Goal: Task Accomplishment & Management: Use online tool/utility

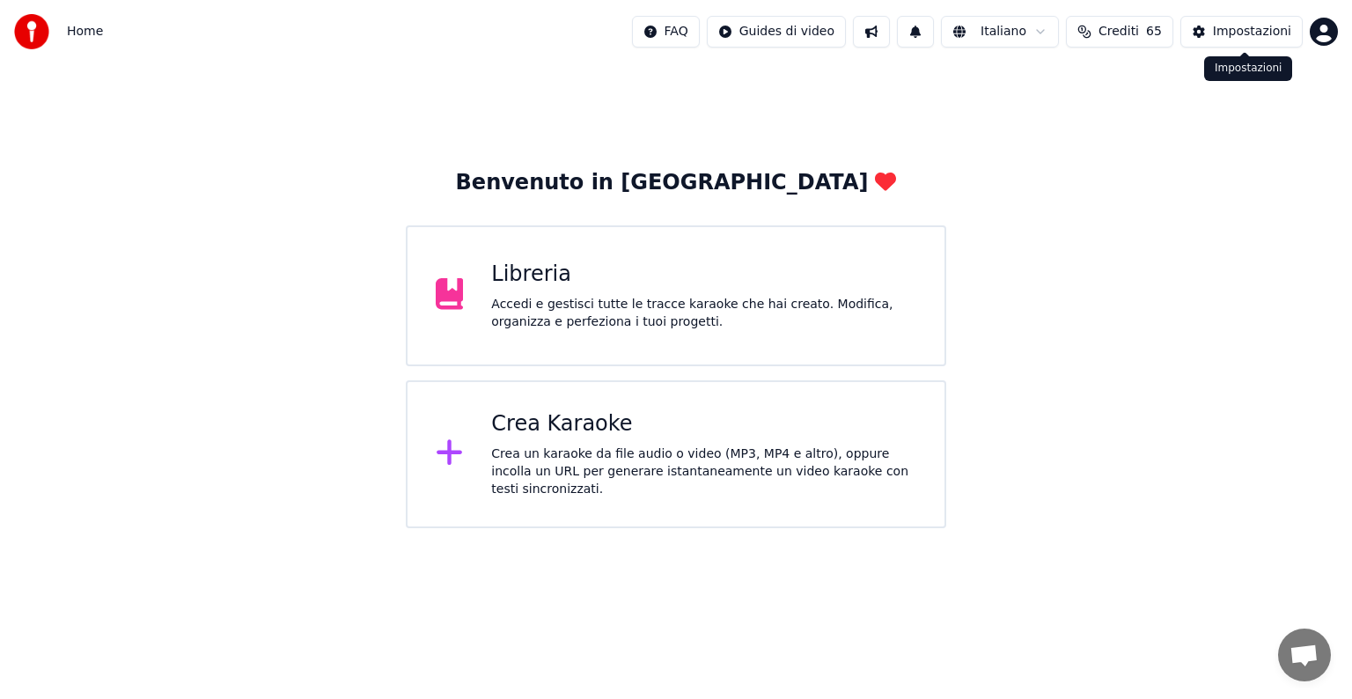
click at [1210, 39] on button "Impostazioni" at bounding box center [1242, 32] width 122 height 32
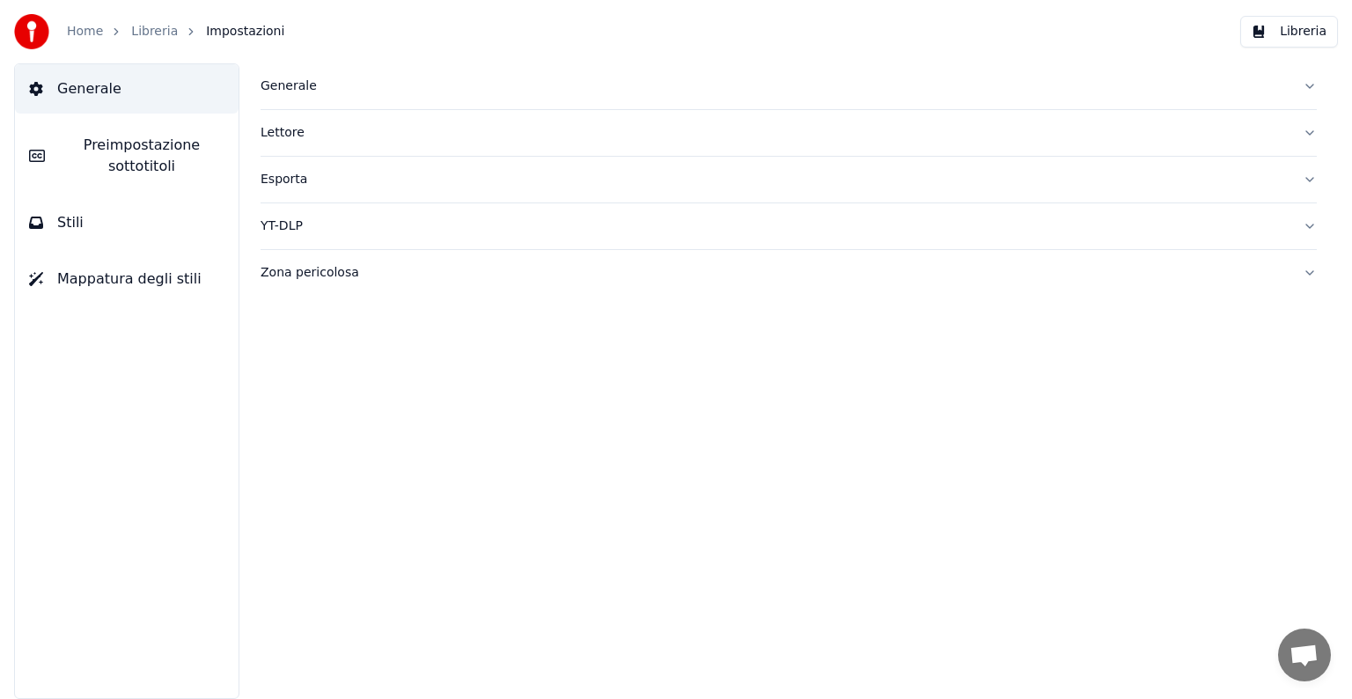
click at [145, 213] on button "Stili" at bounding box center [127, 222] width 224 height 49
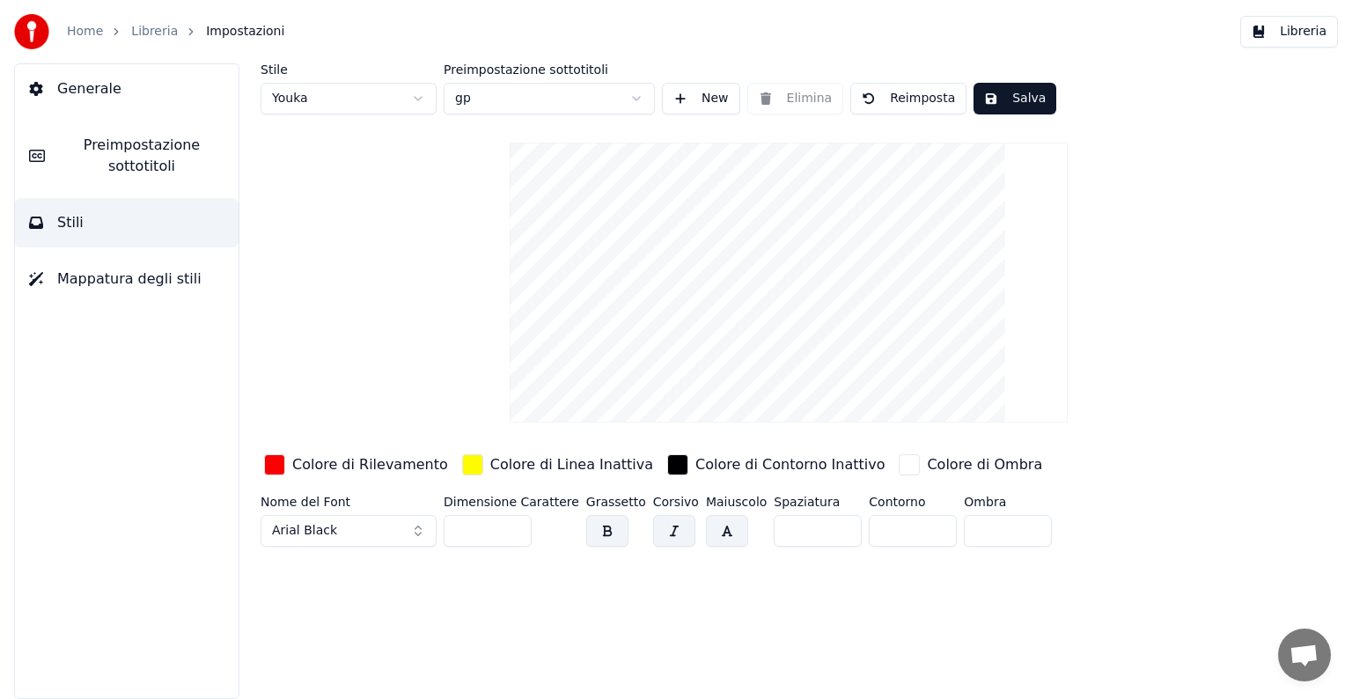
click at [152, 282] on span "Mappatura degli stili" at bounding box center [129, 279] width 144 height 21
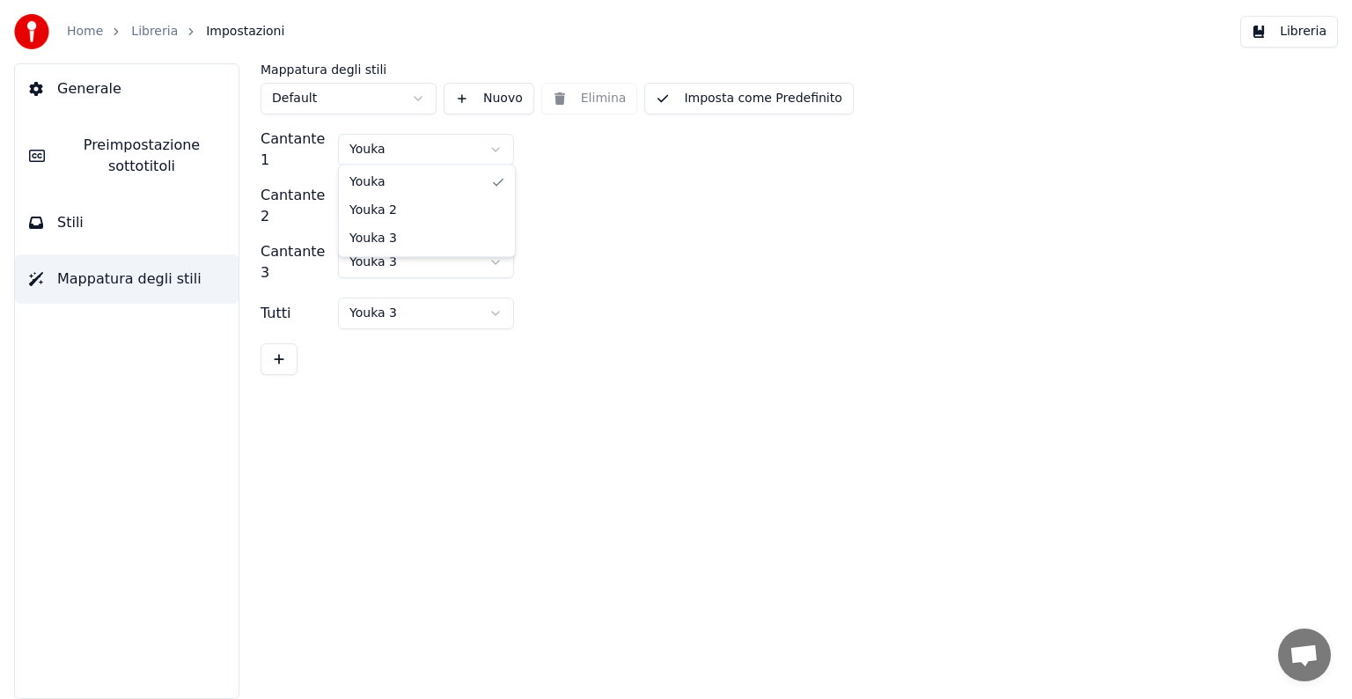
click at [496, 140] on html "Home Libreria Impostazioni Libreria Generale Preimpostazione sottotitoli Stili …" at bounding box center [676, 349] width 1352 height 699
click at [553, 158] on html "Home Libreria Impostazioni Libreria Generale Preimpostazione sottotitoli Stili …" at bounding box center [676, 349] width 1352 height 699
click at [491, 191] on html "Home Libreria Impostazioni Libreria Generale Preimpostazione sottotitoli Stili …" at bounding box center [676, 349] width 1352 height 699
click at [562, 197] on html "Home Libreria Impostazioni Libreria Generale Preimpostazione sottotitoli Stili …" at bounding box center [676, 349] width 1352 height 699
click at [423, 105] on html "Home Libreria Impostazioni Libreria Generale Preimpostazione sottotitoli Stili …" at bounding box center [676, 349] width 1352 height 699
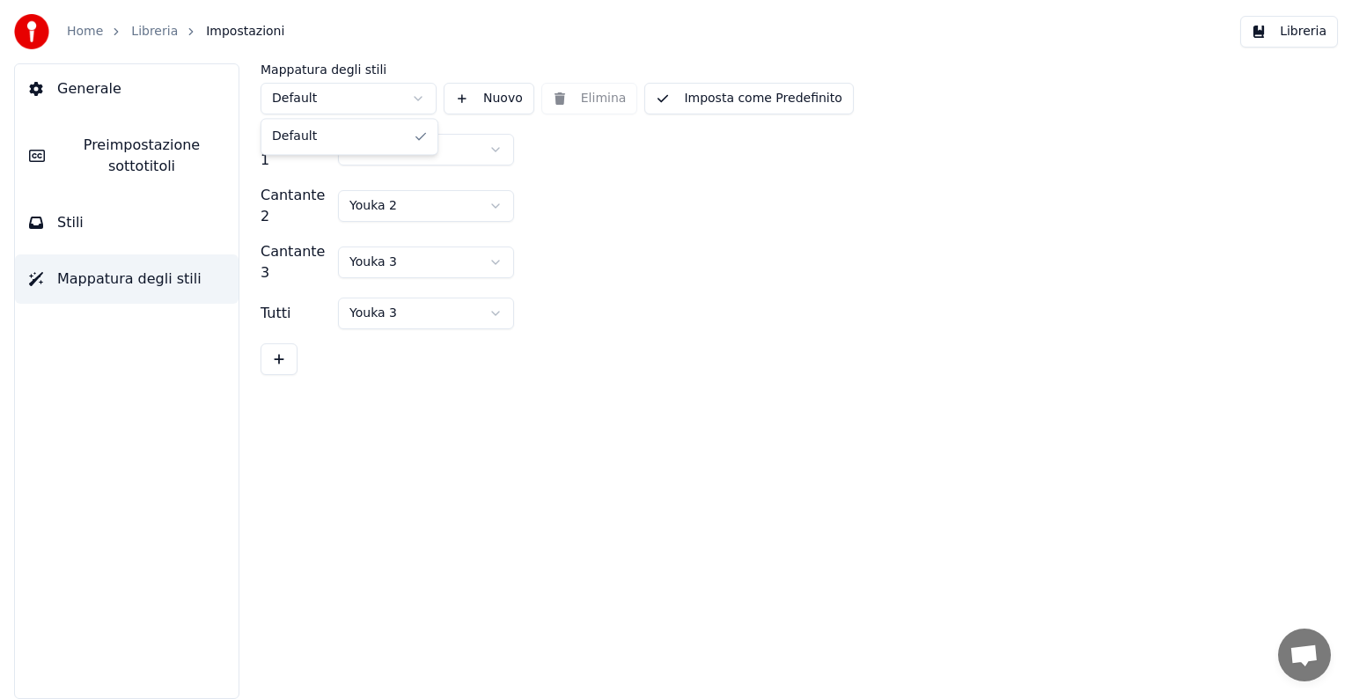
click at [423, 105] on html "Home Libreria Impostazioni Libreria Generale Preimpostazione sottotitoli Stili …" at bounding box center [676, 349] width 1352 height 699
click at [490, 148] on html "Home Libreria Impostazioni Libreria Generale Preimpostazione sottotitoli Stili …" at bounding box center [676, 349] width 1352 height 699
click at [116, 101] on button "Generale" at bounding box center [127, 88] width 224 height 49
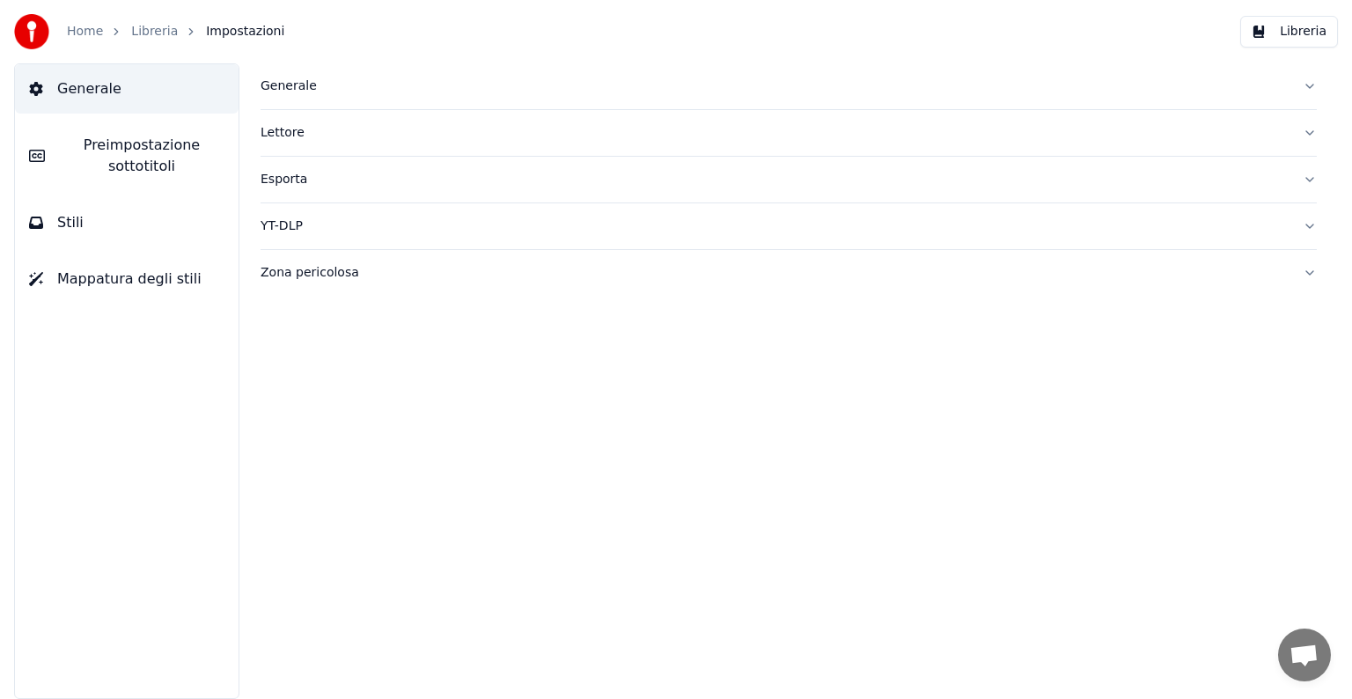
click at [1307, 89] on button "Generale" at bounding box center [789, 86] width 1056 height 46
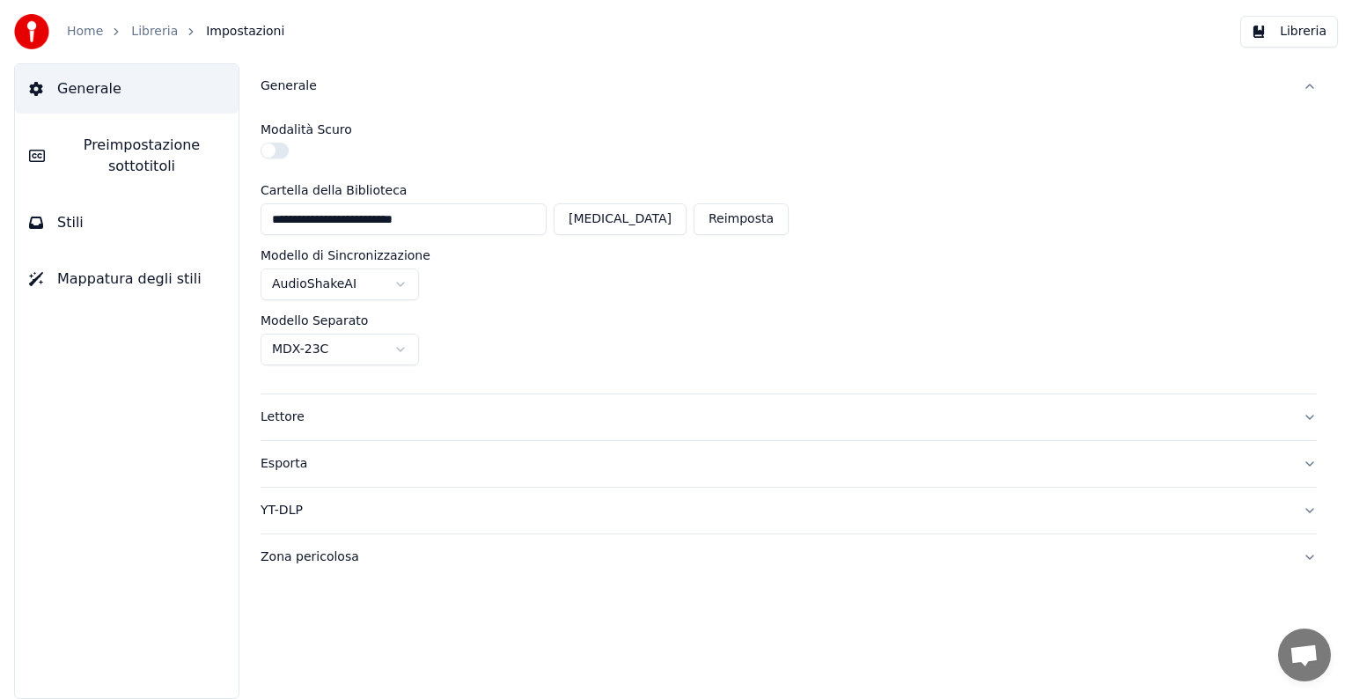
click at [1306, 88] on button "Generale" at bounding box center [789, 86] width 1056 height 46
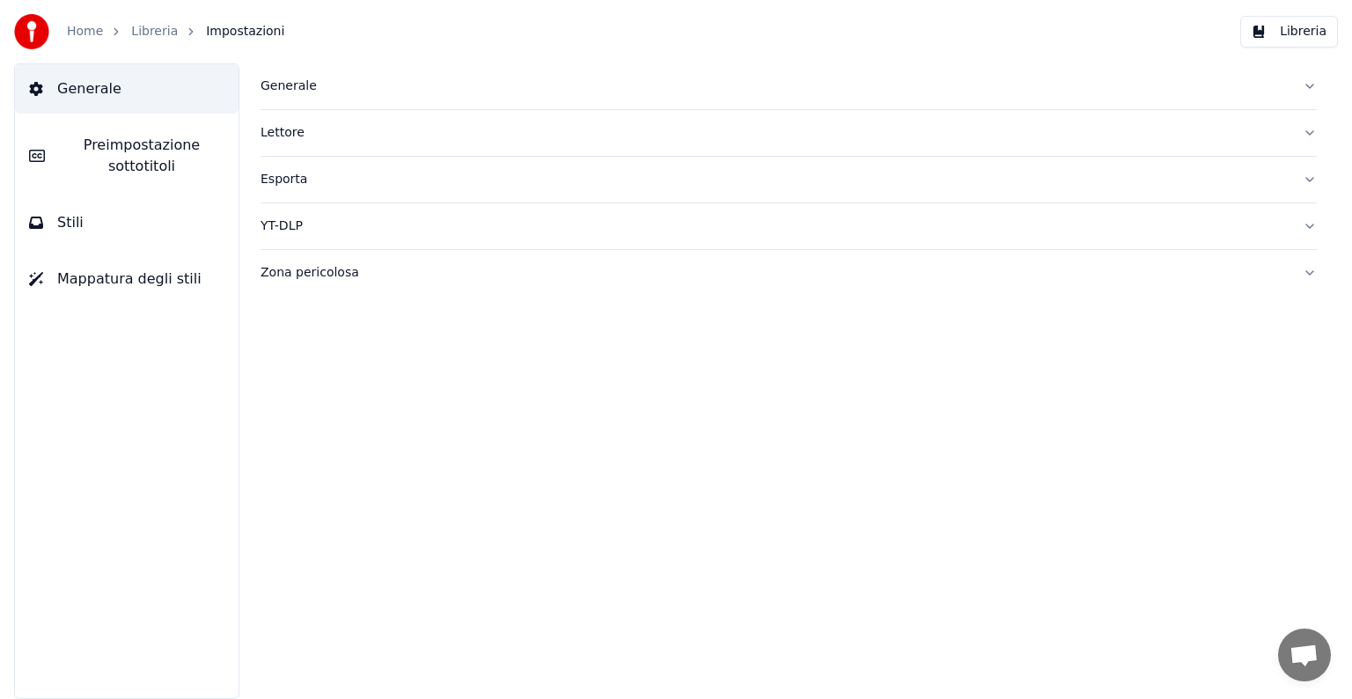
click at [1310, 129] on button "Lettore" at bounding box center [789, 133] width 1056 height 46
click at [1310, 185] on button "Esporta" at bounding box center [789, 180] width 1056 height 46
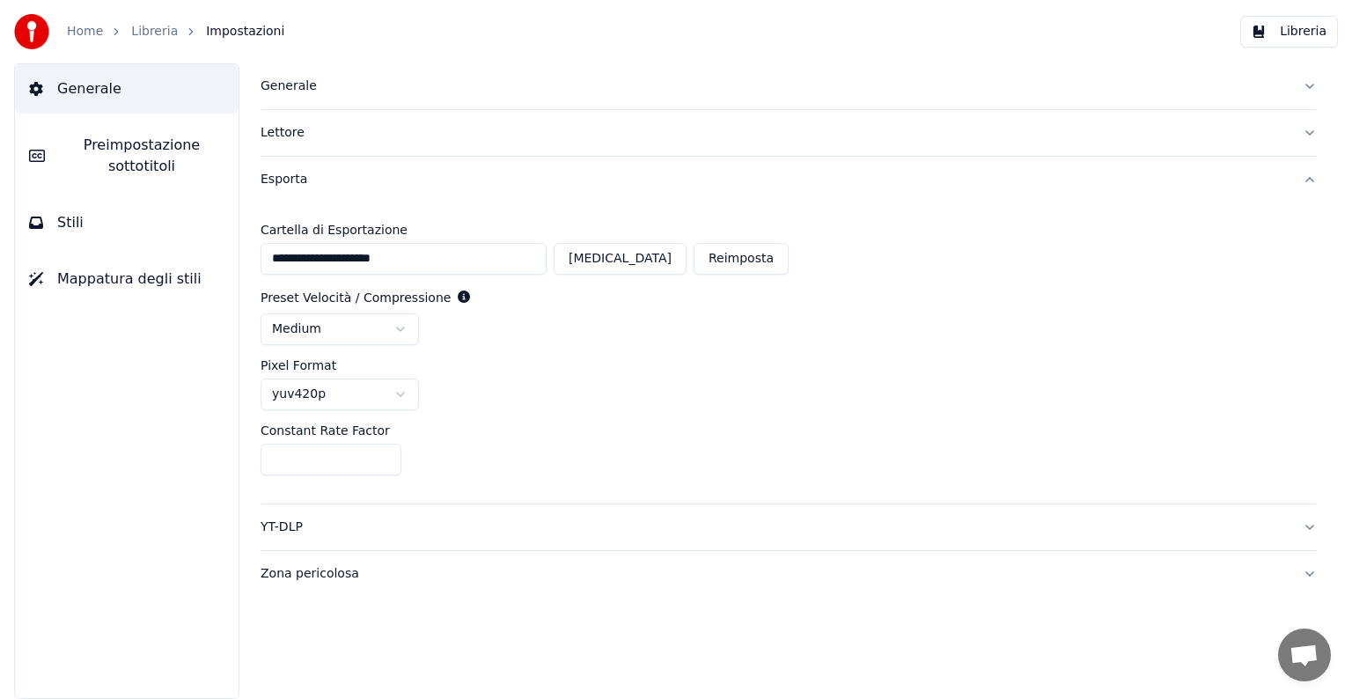
click at [1308, 180] on button "Esporta" at bounding box center [789, 180] width 1056 height 46
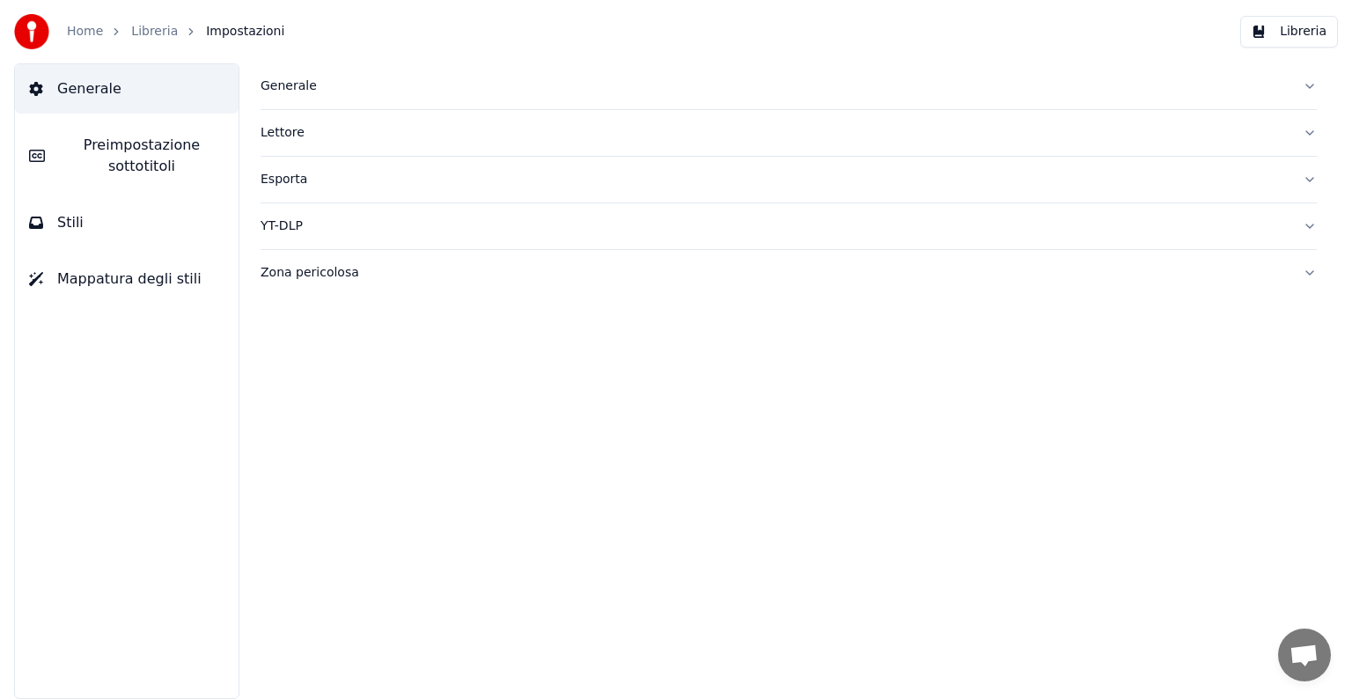
click at [1314, 224] on button "YT-DLP" at bounding box center [789, 226] width 1056 height 46
click at [1312, 270] on button "Zona pericolosa" at bounding box center [789, 273] width 1056 height 46
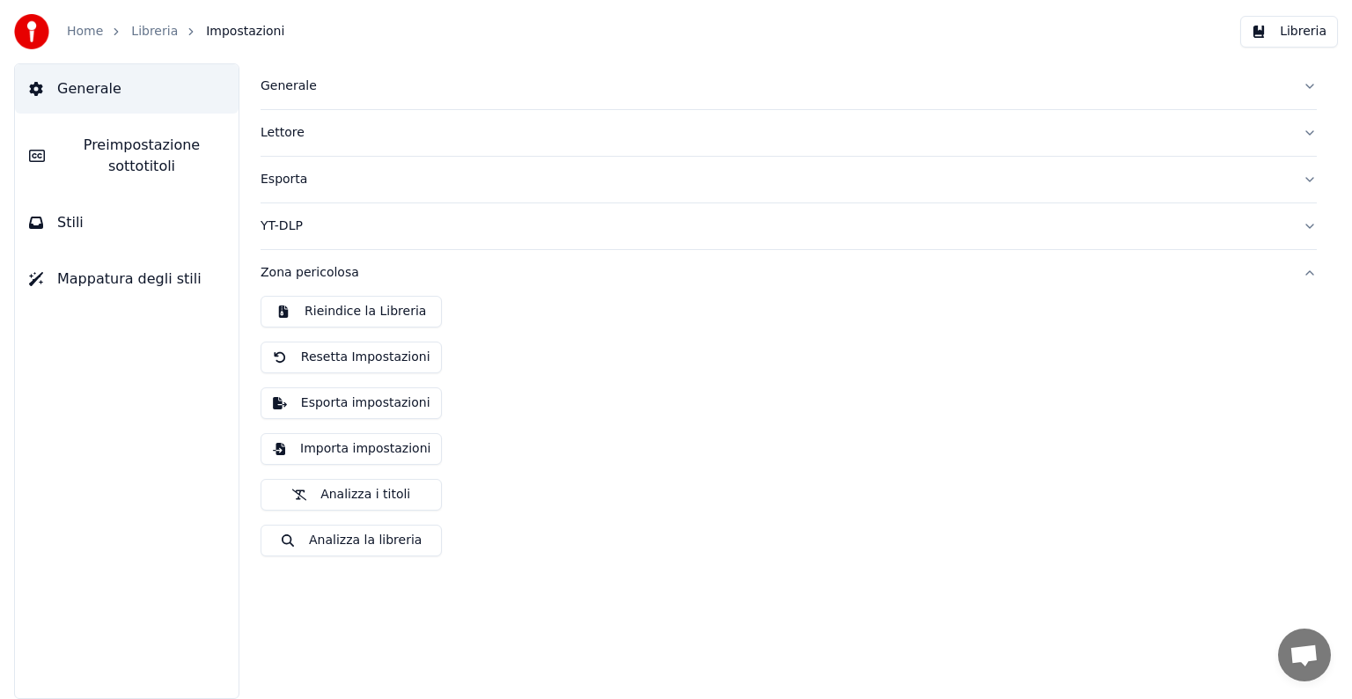
click at [1310, 270] on button "Zona pericolosa" at bounding box center [789, 273] width 1056 height 46
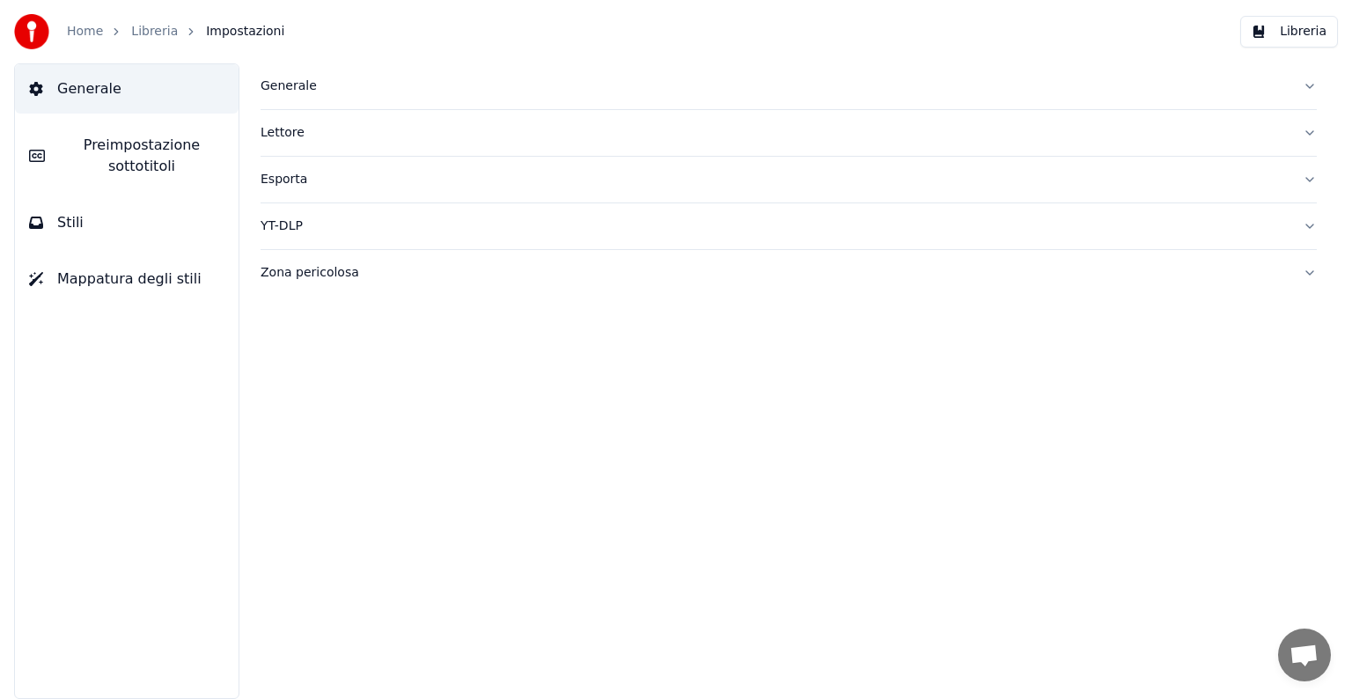
click at [169, 183] on button "Preimpostazione sottotitoli" at bounding box center [127, 156] width 224 height 70
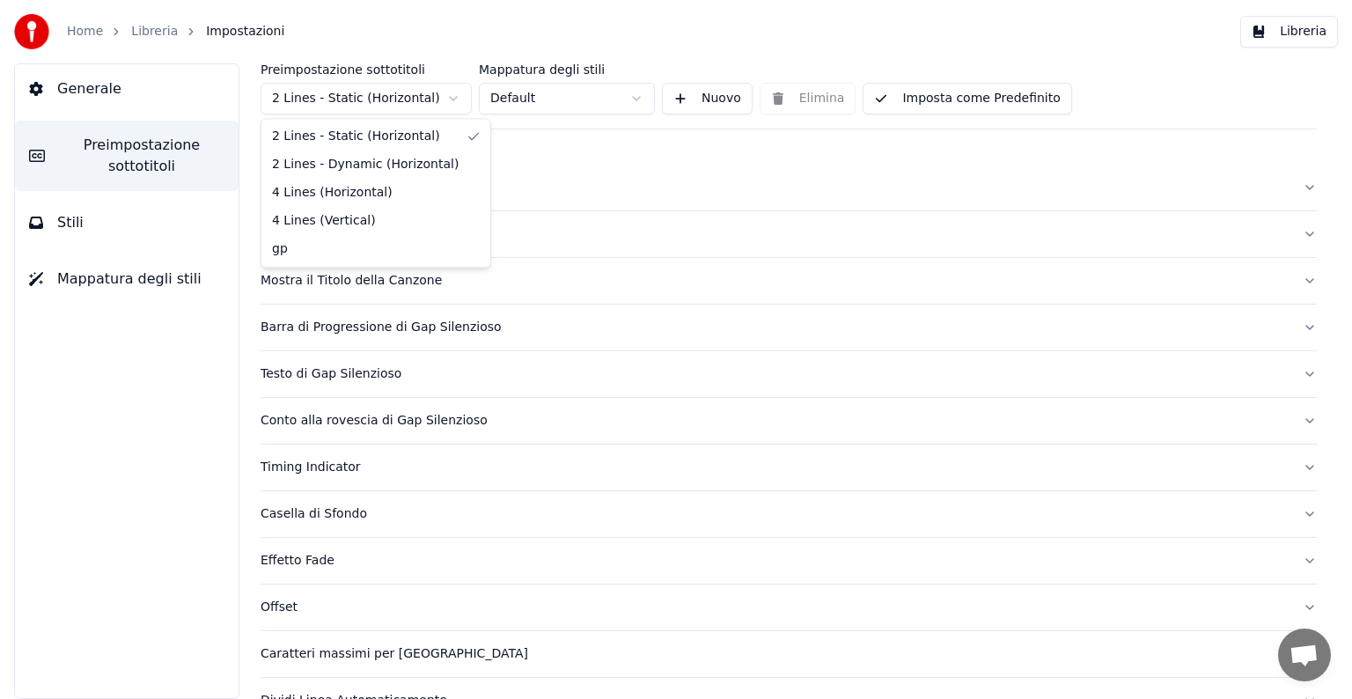
click at [454, 101] on html "Home Libreria Impostazioni Libreria Generale Preimpostazione sottotitoli Stili …" at bounding box center [676, 349] width 1352 height 699
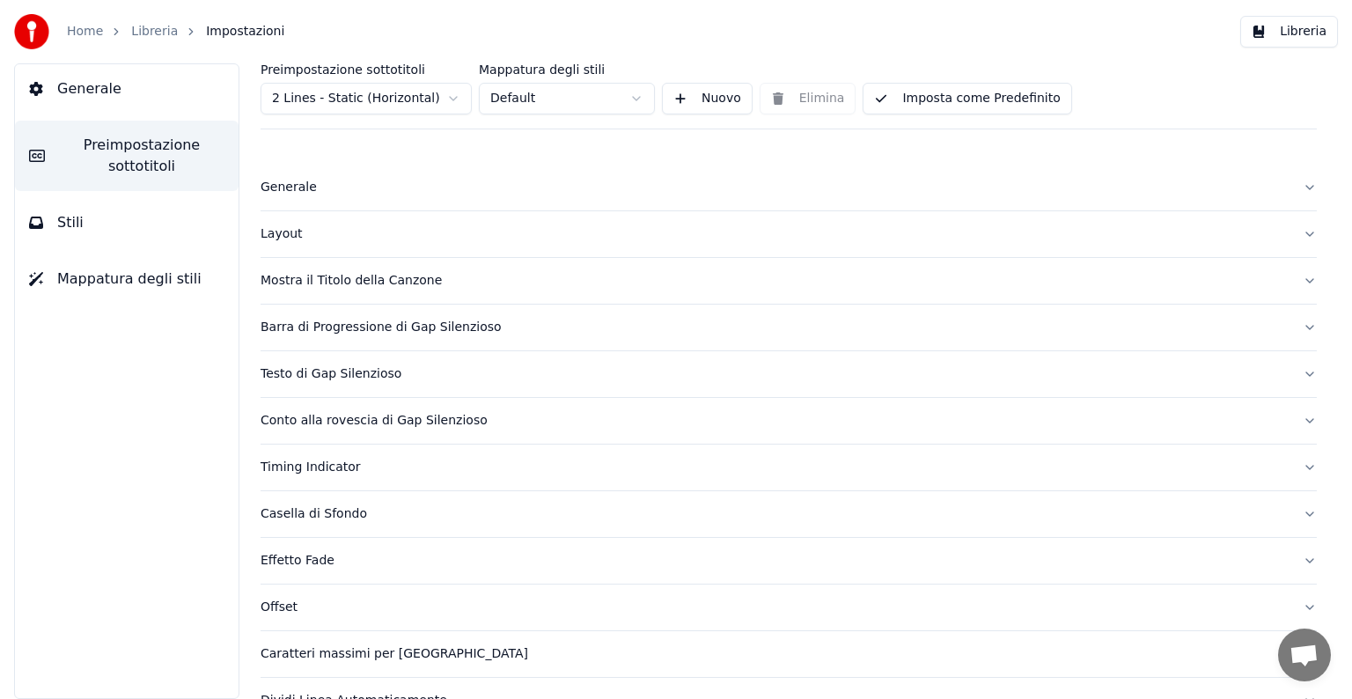
click at [194, 350] on html "Home Libreria Impostazioni Libreria Generale Preimpostazione sottotitoli Stili …" at bounding box center [676, 349] width 1352 height 699
click at [1292, 277] on button "Mostra il Titolo della Canzone" at bounding box center [789, 281] width 1056 height 46
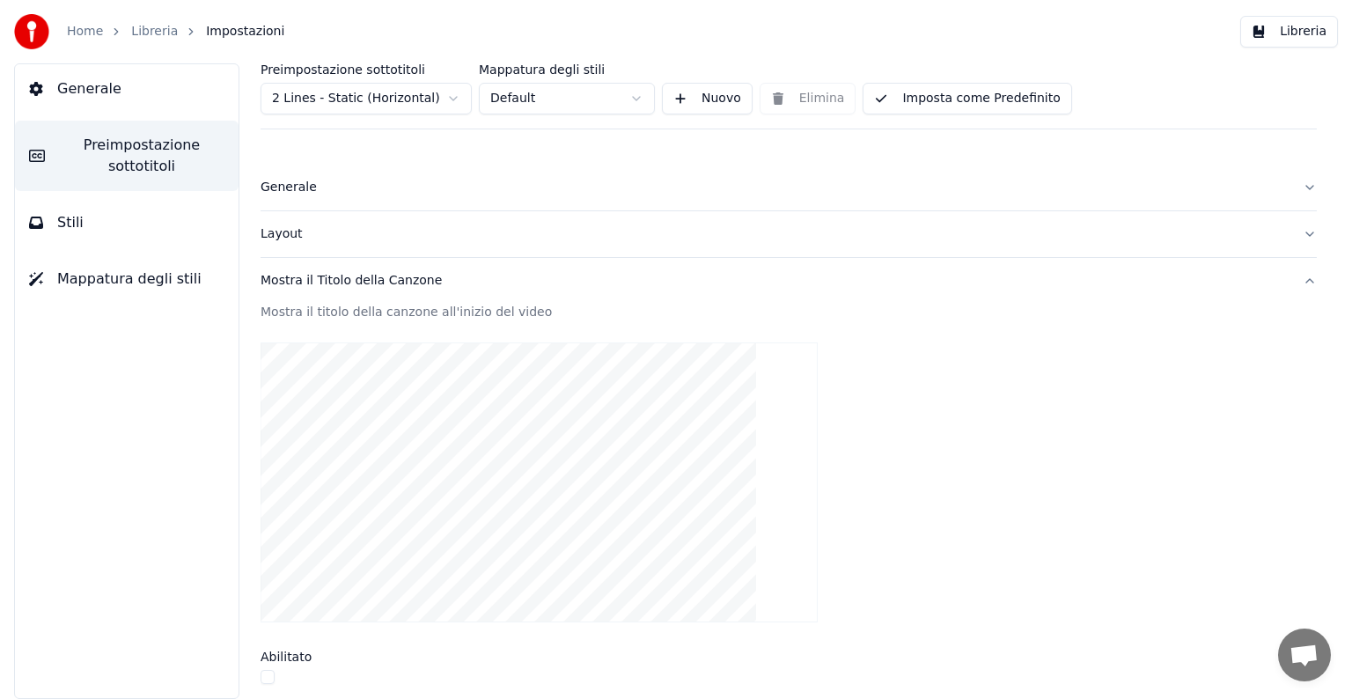
click at [1292, 277] on button "Mostra il Titolo della Canzone" at bounding box center [789, 281] width 1056 height 46
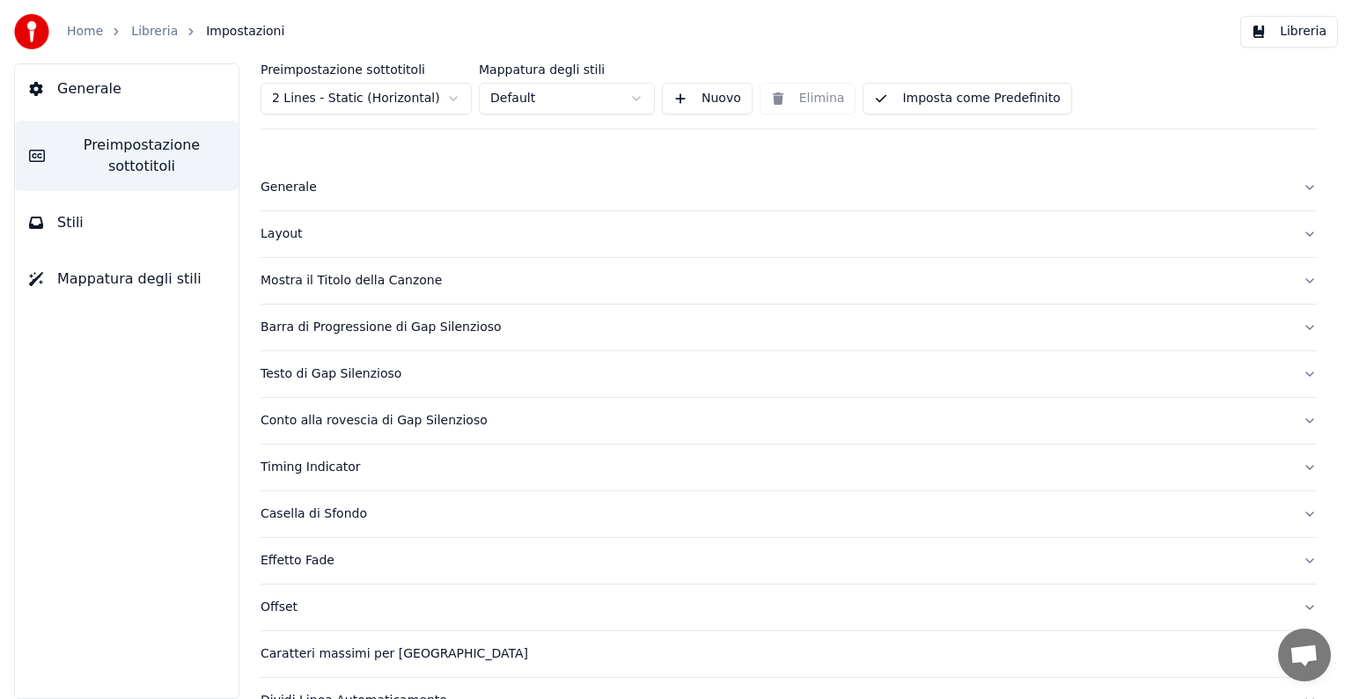
click at [1289, 238] on button "Layout" at bounding box center [789, 234] width 1056 height 46
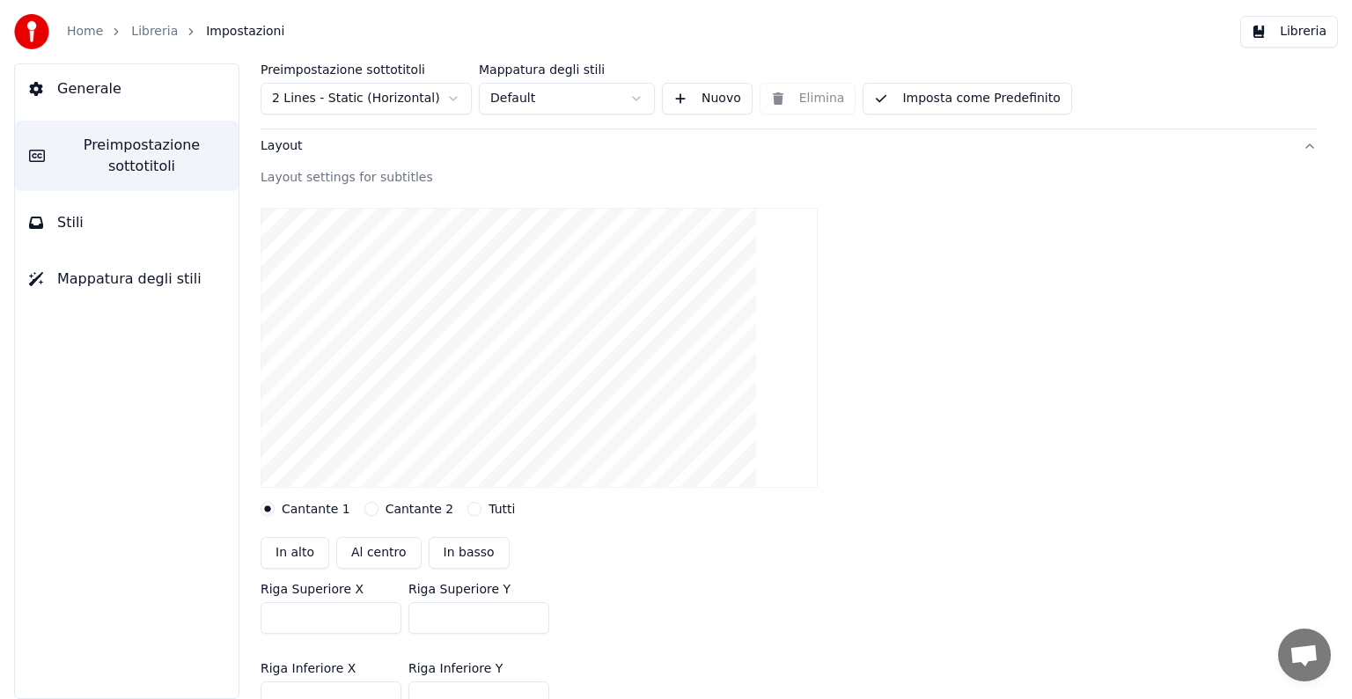
scroll to position [176, 0]
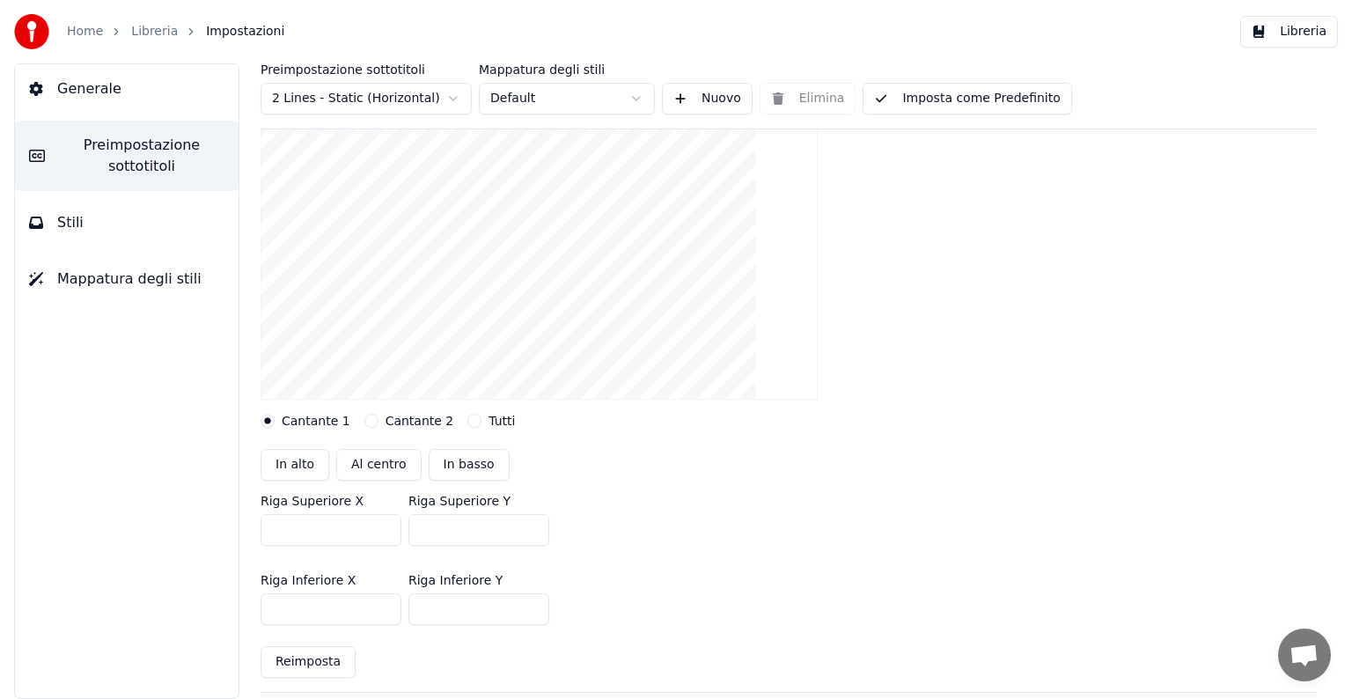
click at [309, 468] on button "In alto" at bounding box center [295, 465] width 69 height 32
type input "***"
click at [429, 467] on button "In basso" at bounding box center [469, 465] width 81 height 32
type input "***"
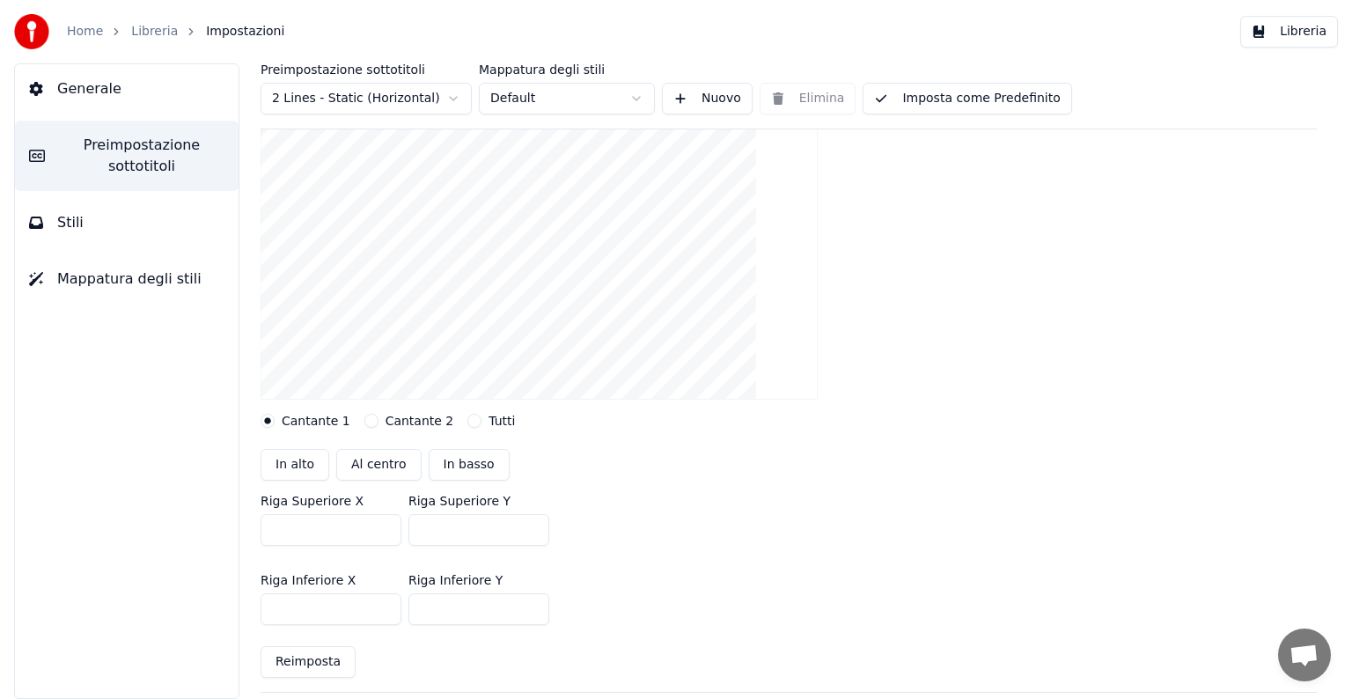
type input "***"
click at [365, 420] on button "Cantante 2" at bounding box center [371, 421] width 14 height 14
click at [303, 465] on button "In alto" at bounding box center [295, 465] width 69 height 32
click at [467, 423] on button "Tutti" at bounding box center [474, 421] width 14 height 14
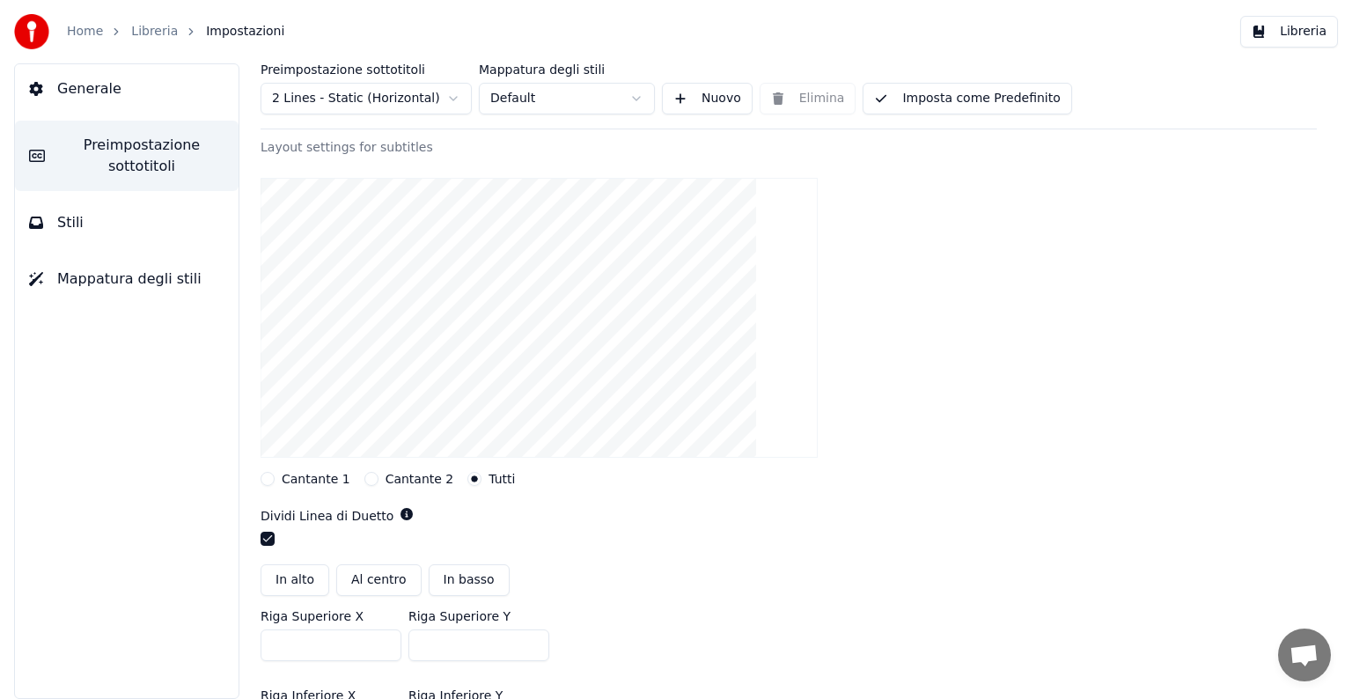
scroll to position [88, 0]
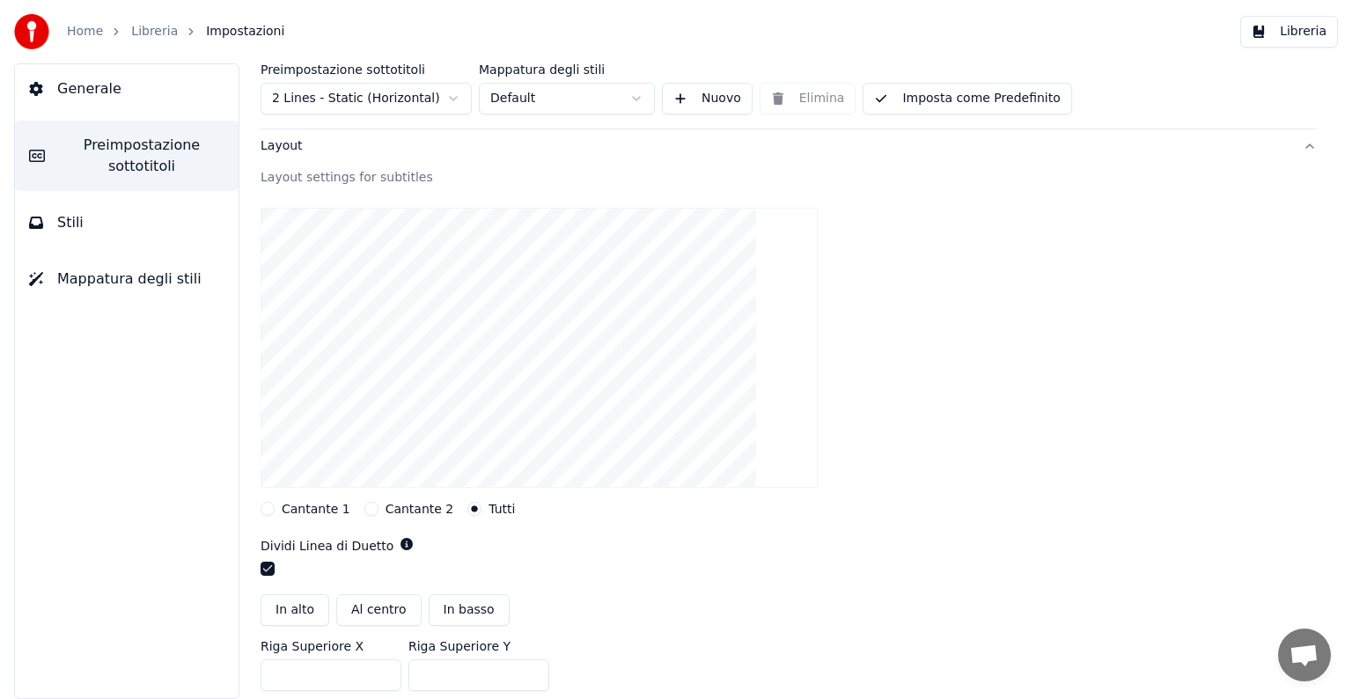
click at [271, 510] on button "Cantante 1" at bounding box center [268, 509] width 14 height 14
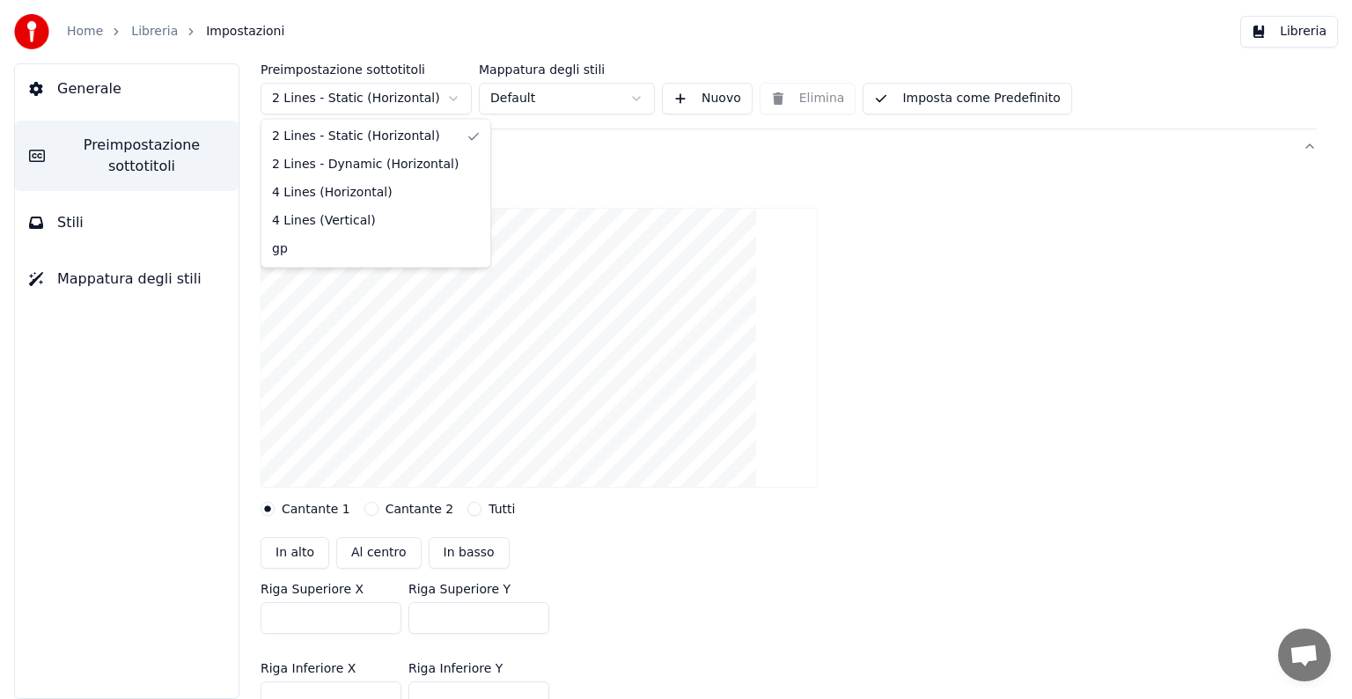
click at [455, 97] on html "Home Libreria Impostazioni Libreria Generale Preimpostazione sottotitoli Stili …" at bounding box center [676, 349] width 1352 height 699
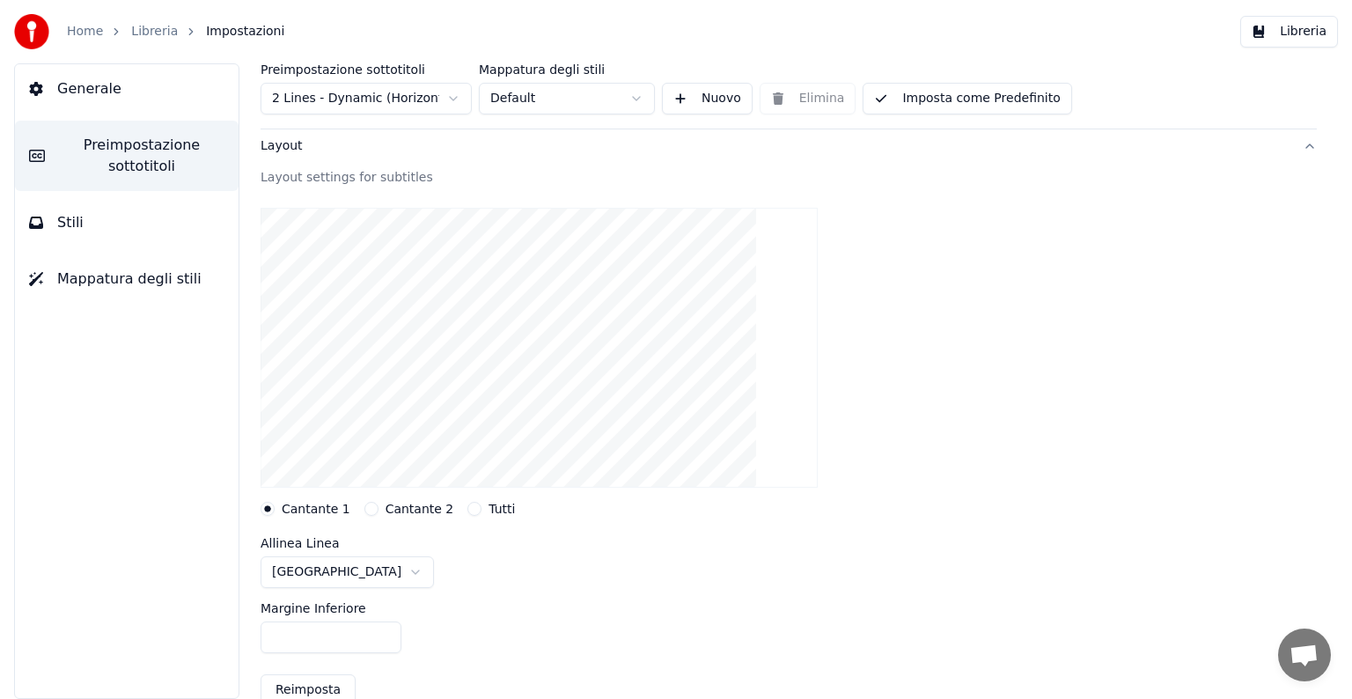
scroll to position [0, 0]
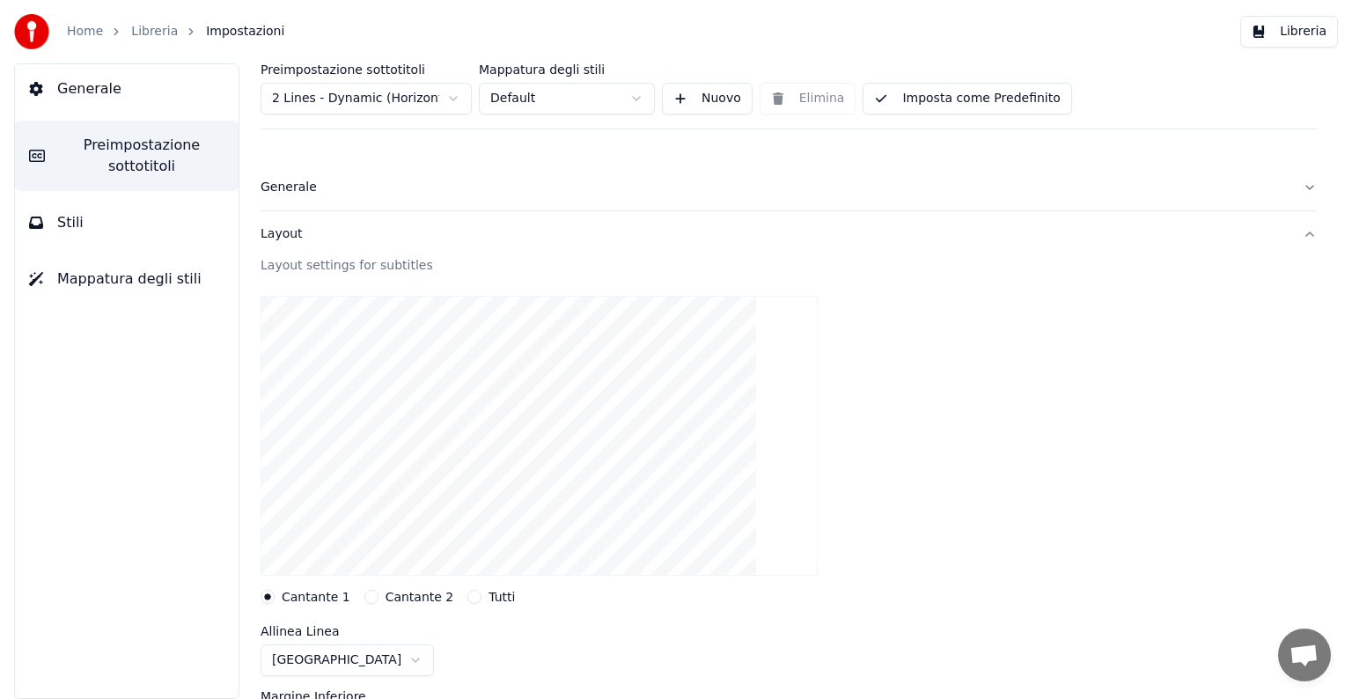
click at [364, 597] on button "Cantante 2" at bounding box center [371, 597] width 14 height 14
click at [454, 102] on html "Home Libreria Impostazioni Libreria Generale Preimpostazione sottotitoli Stili …" at bounding box center [676, 349] width 1352 height 699
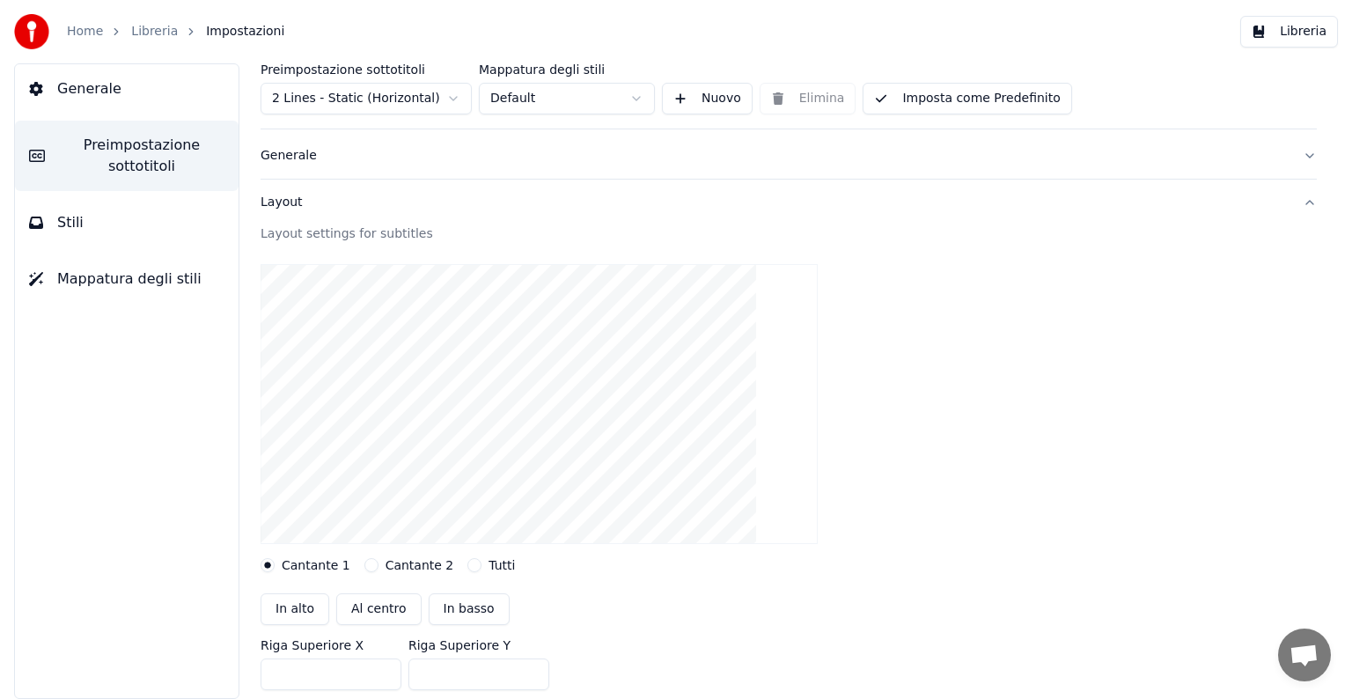
scroll to position [88, 0]
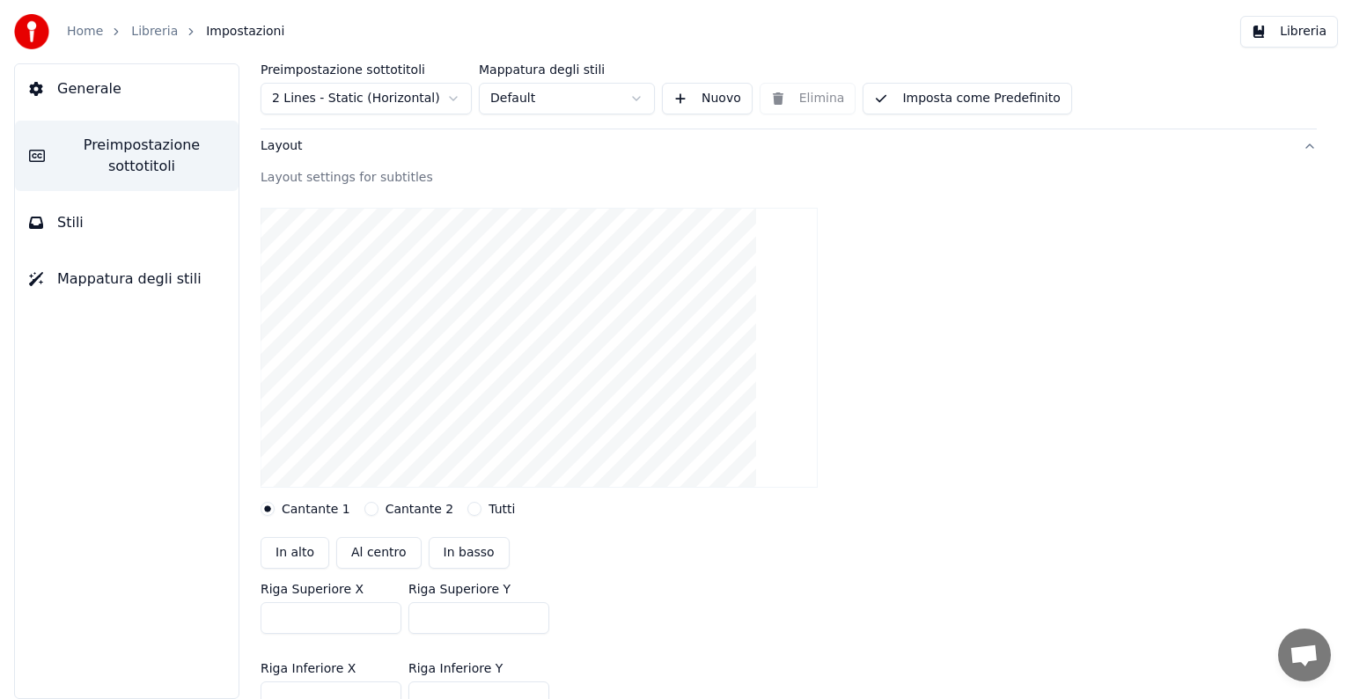
click at [365, 507] on button "Cantante 2" at bounding box center [371, 509] width 14 height 14
click at [453, 100] on html "Home Libreria Impostazioni Libreria Generale Preimpostazione sottotitoli Stili …" at bounding box center [676, 349] width 1352 height 699
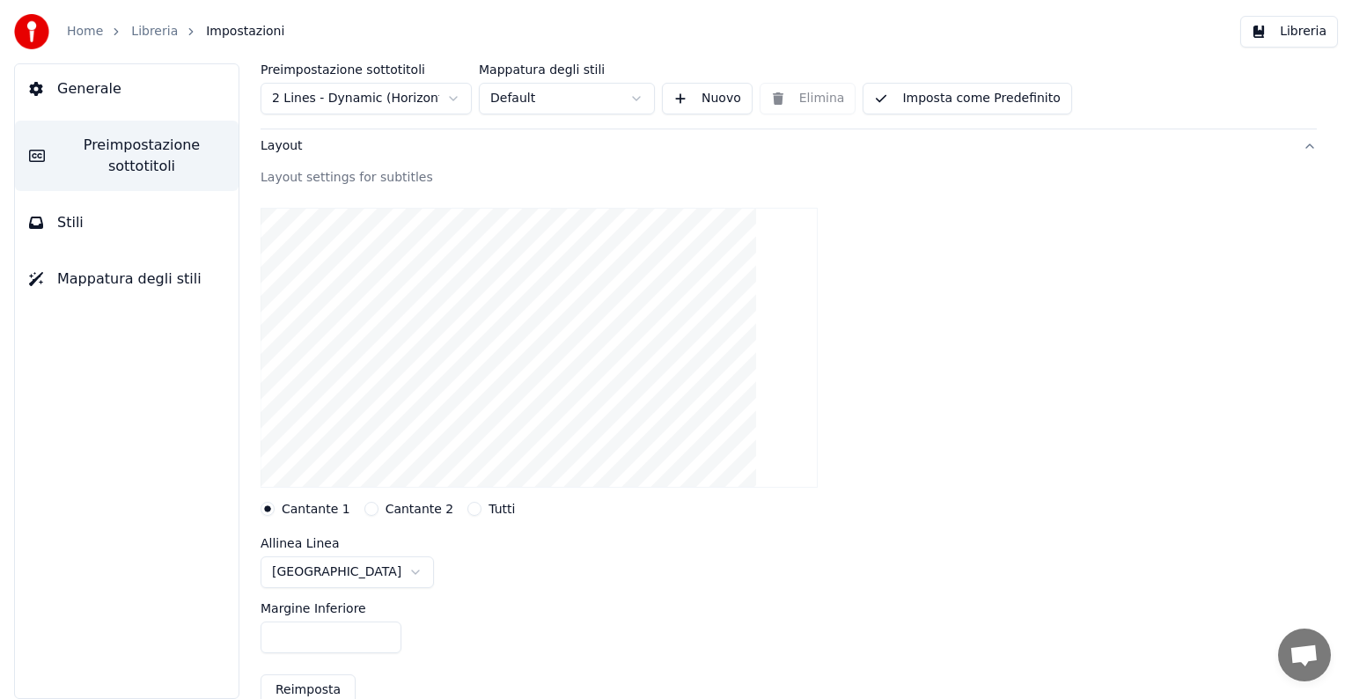
click at [637, 99] on html "Home Libreria Impostazioni Libreria Generale Preimpostazione sottotitoli Stili …" at bounding box center [676, 349] width 1352 height 699
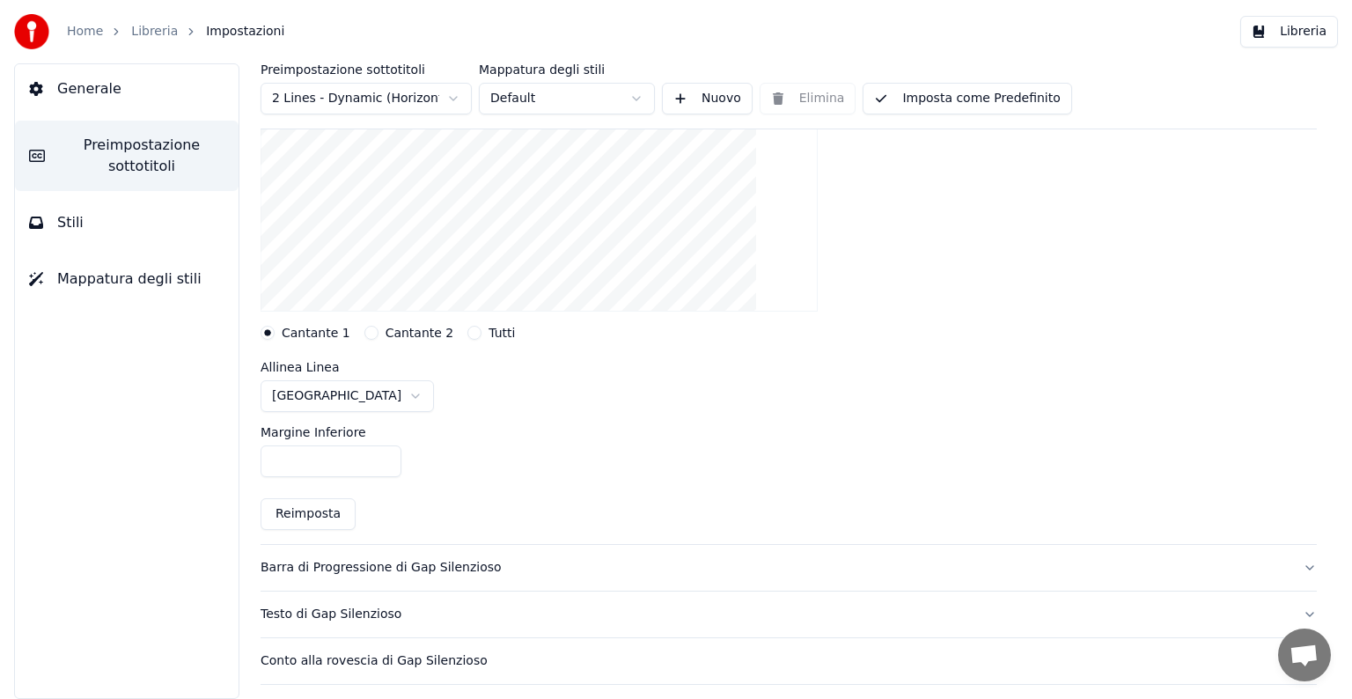
scroll to position [176, 0]
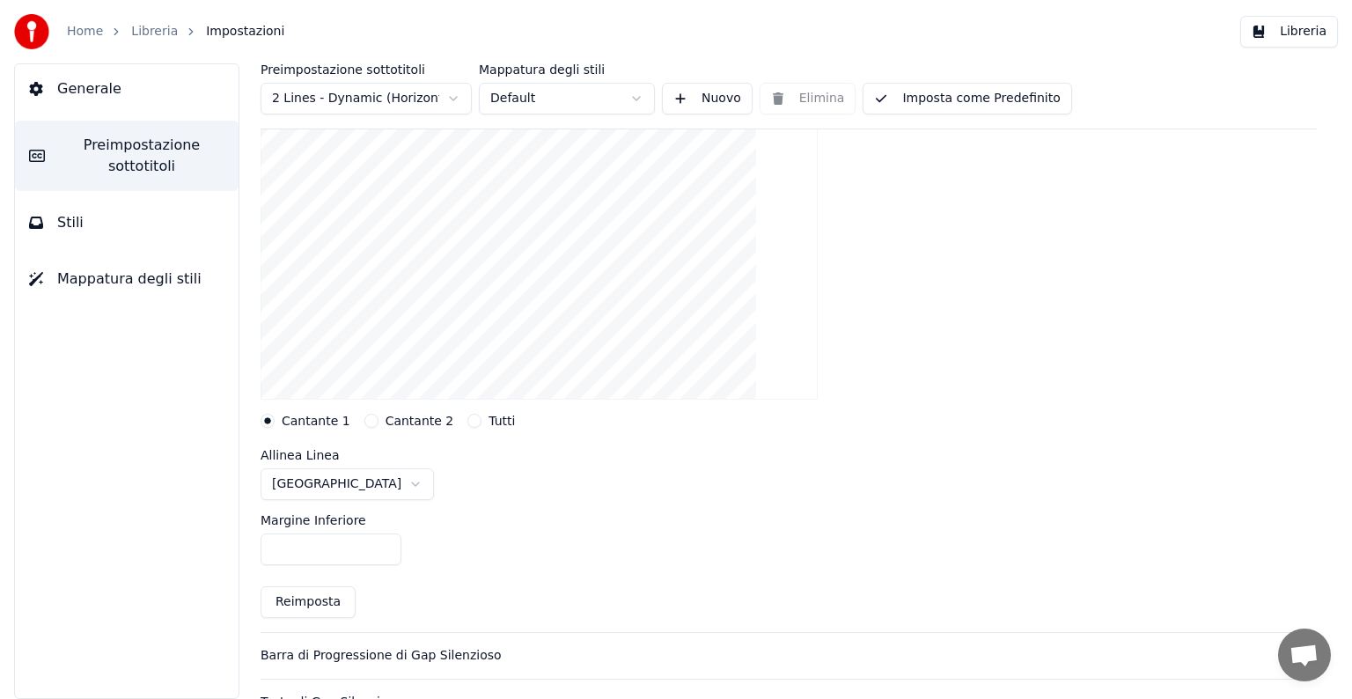
click at [144, 235] on button "Stili" at bounding box center [127, 222] width 224 height 49
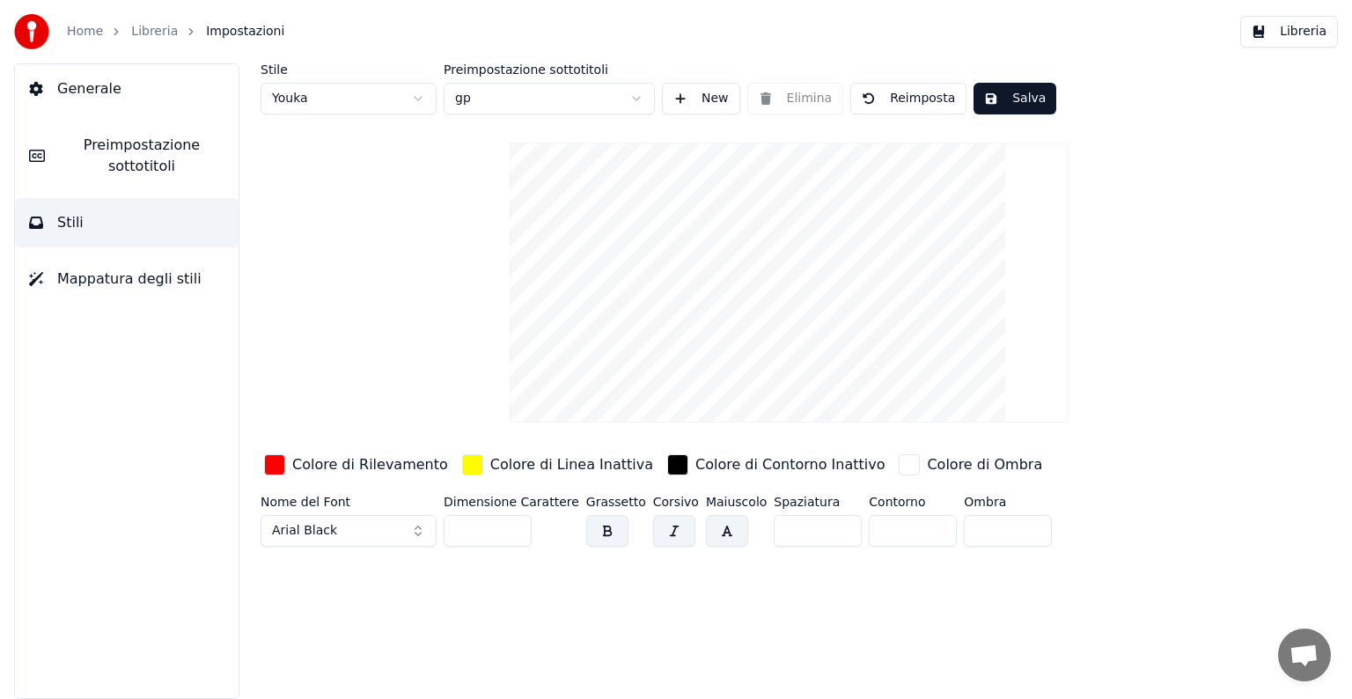
scroll to position [0, 0]
click at [417, 100] on html "Home Libreria Impostazioni Libreria Generale Preimpostazione sottotitoli Stili …" at bounding box center [676, 349] width 1352 height 699
click at [440, 277] on html "Home Libreria Impostazioni Libreria Generale Preimpostazione sottotitoli Stili …" at bounding box center [676, 349] width 1352 height 699
click at [158, 169] on span "Preimpostazione sottotitoli" at bounding box center [142, 156] width 166 height 42
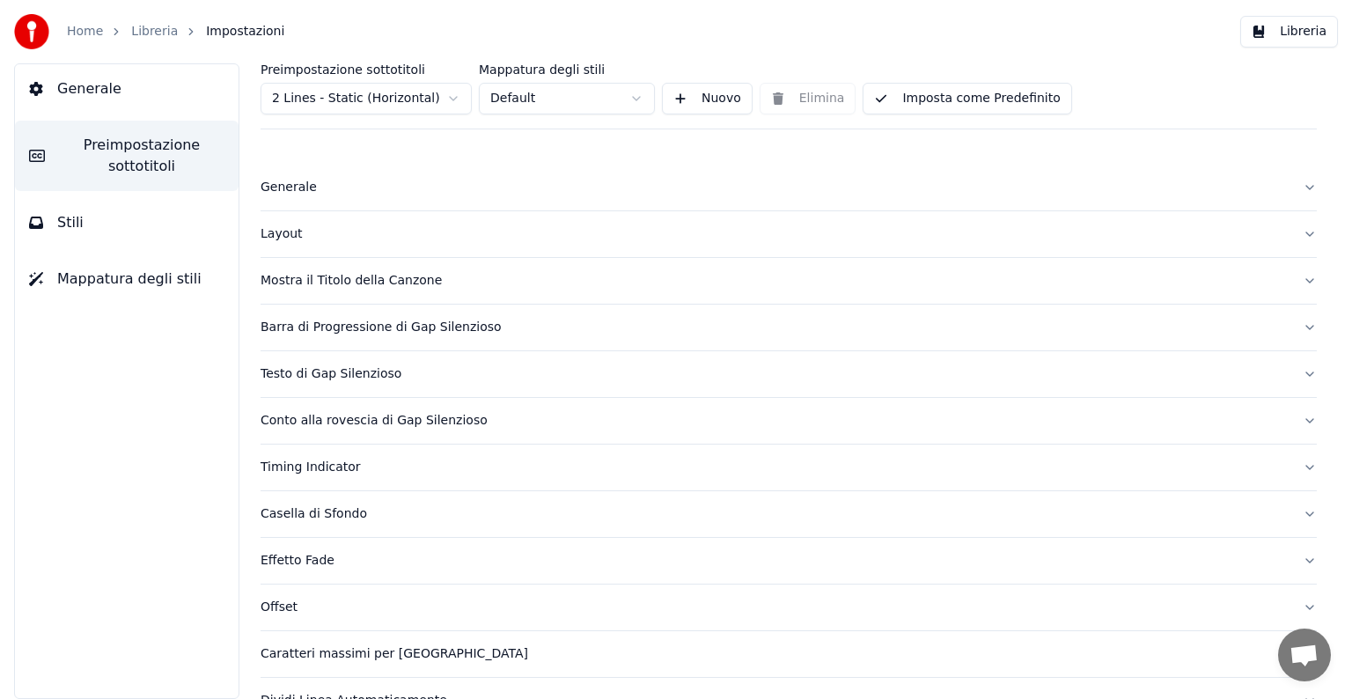
click at [447, 229] on div "Layout" at bounding box center [775, 234] width 1028 height 18
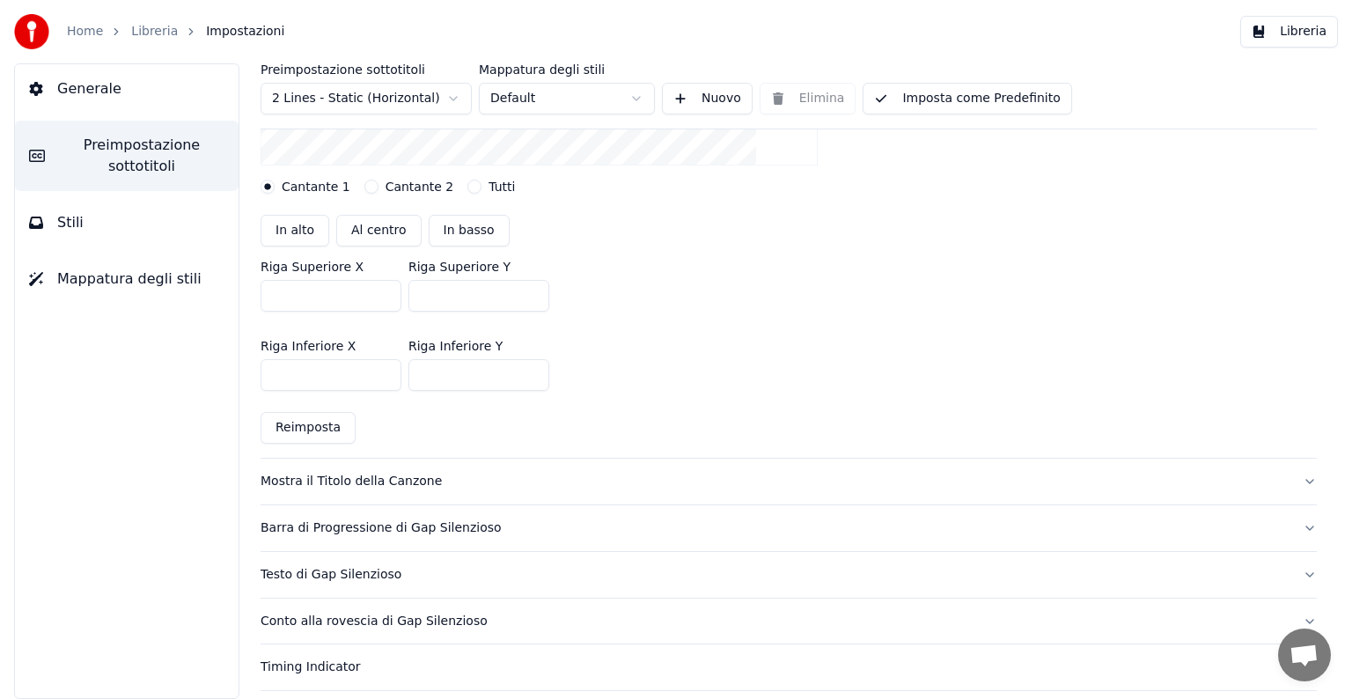
scroll to position [440, 0]
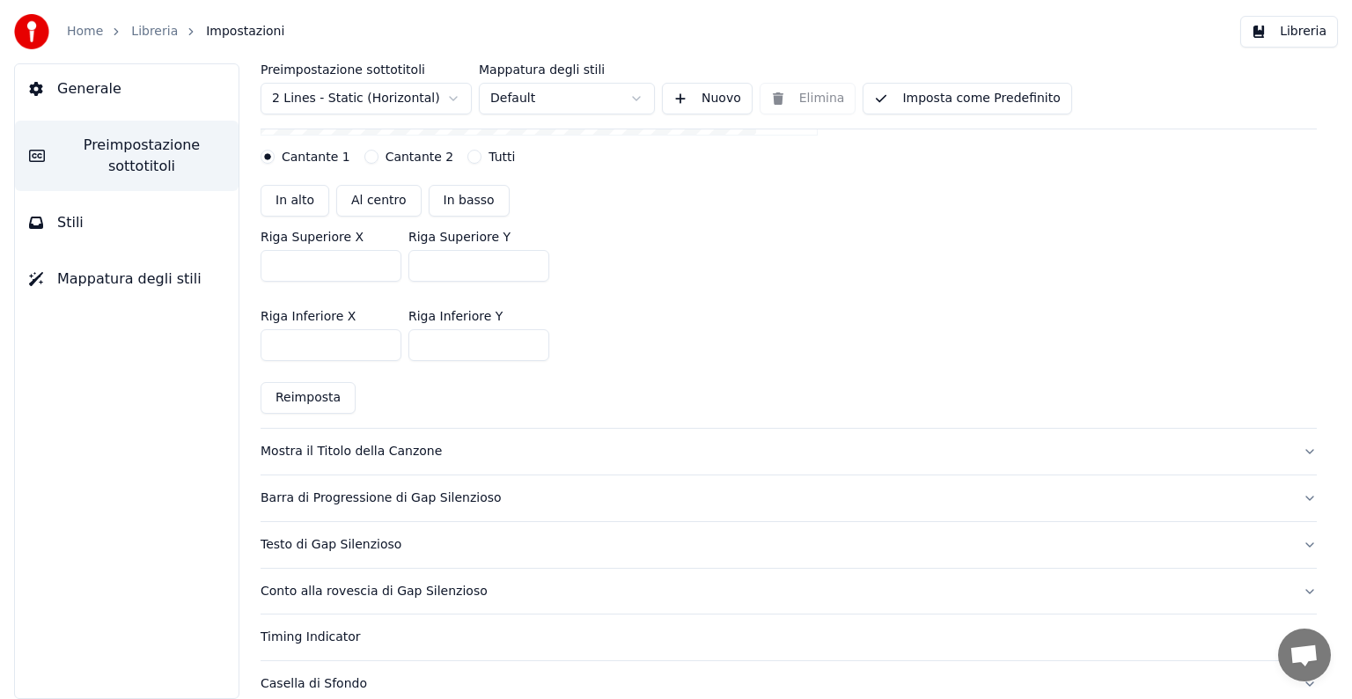
click at [1299, 445] on button "Mostra il Titolo della Canzone" at bounding box center [789, 452] width 1056 height 46
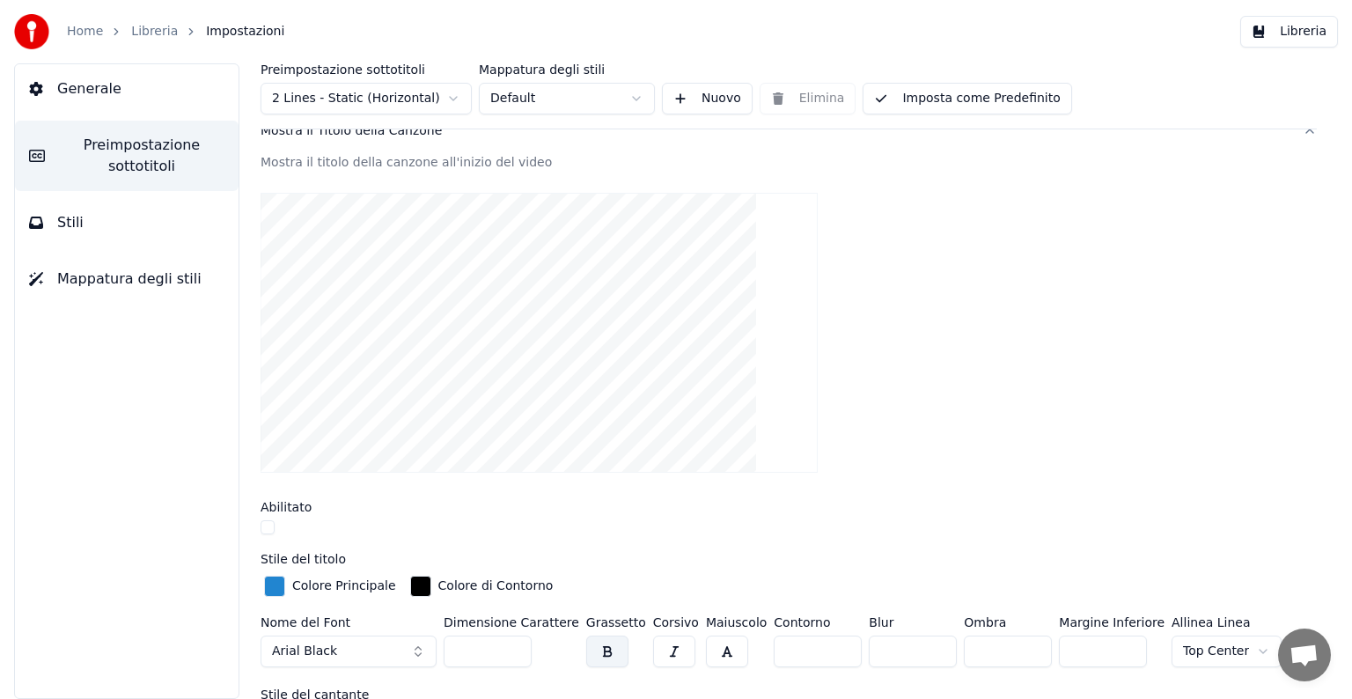
scroll to position [0, 0]
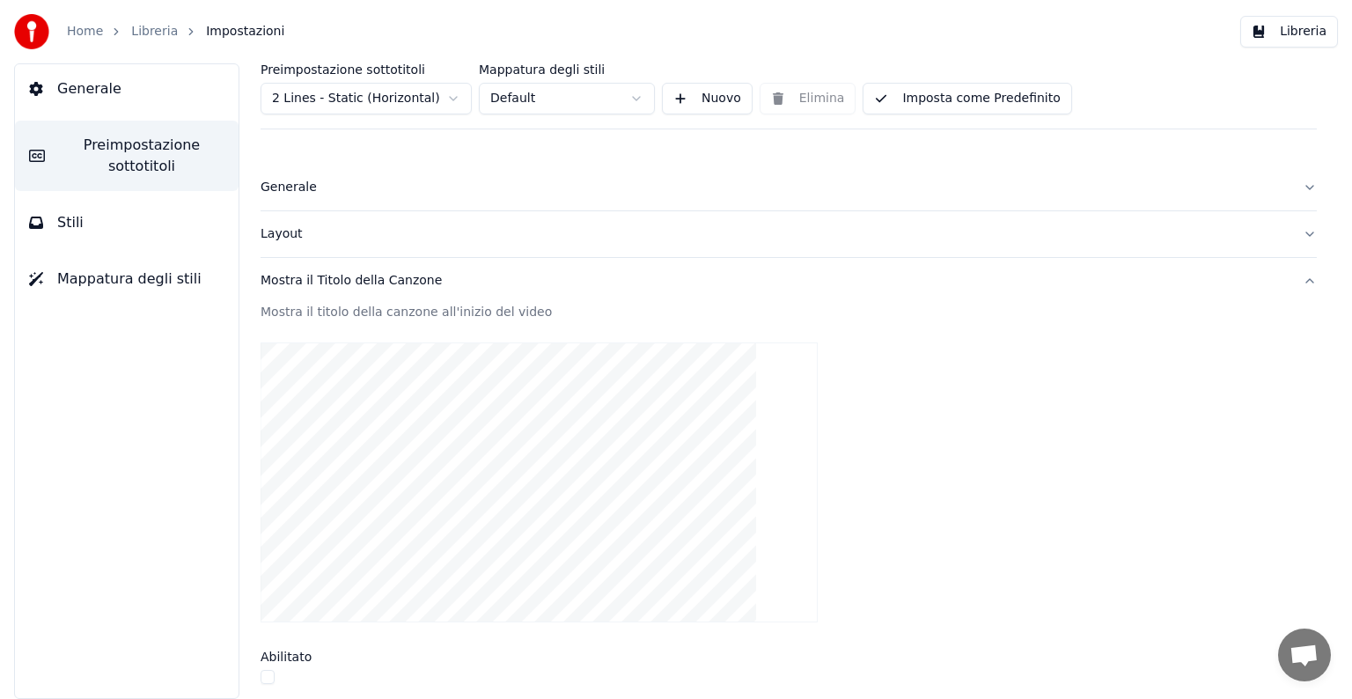
click at [452, 101] on html "Home Libreria Impostazioni Libreria Generale Preimpostazione sottotitoli Stili …" at bounding box center [676, 349] width 1352 height 699
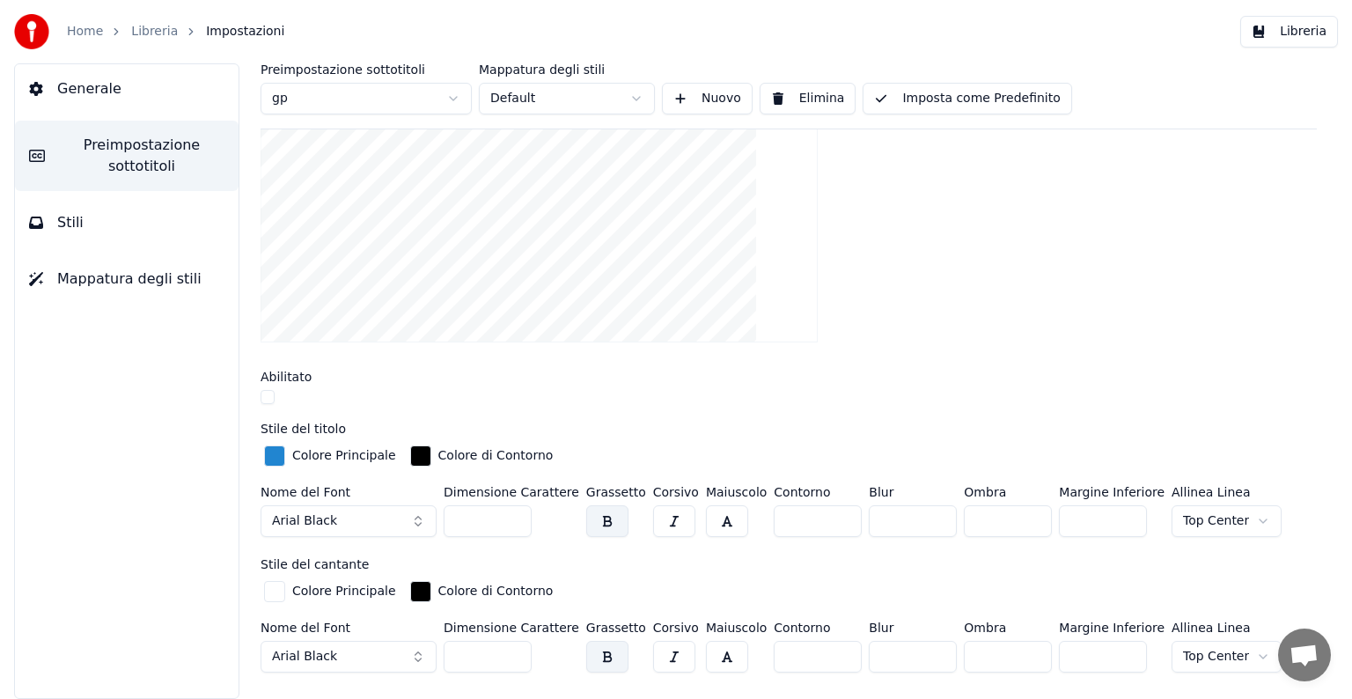
scroll to position [264, 0]
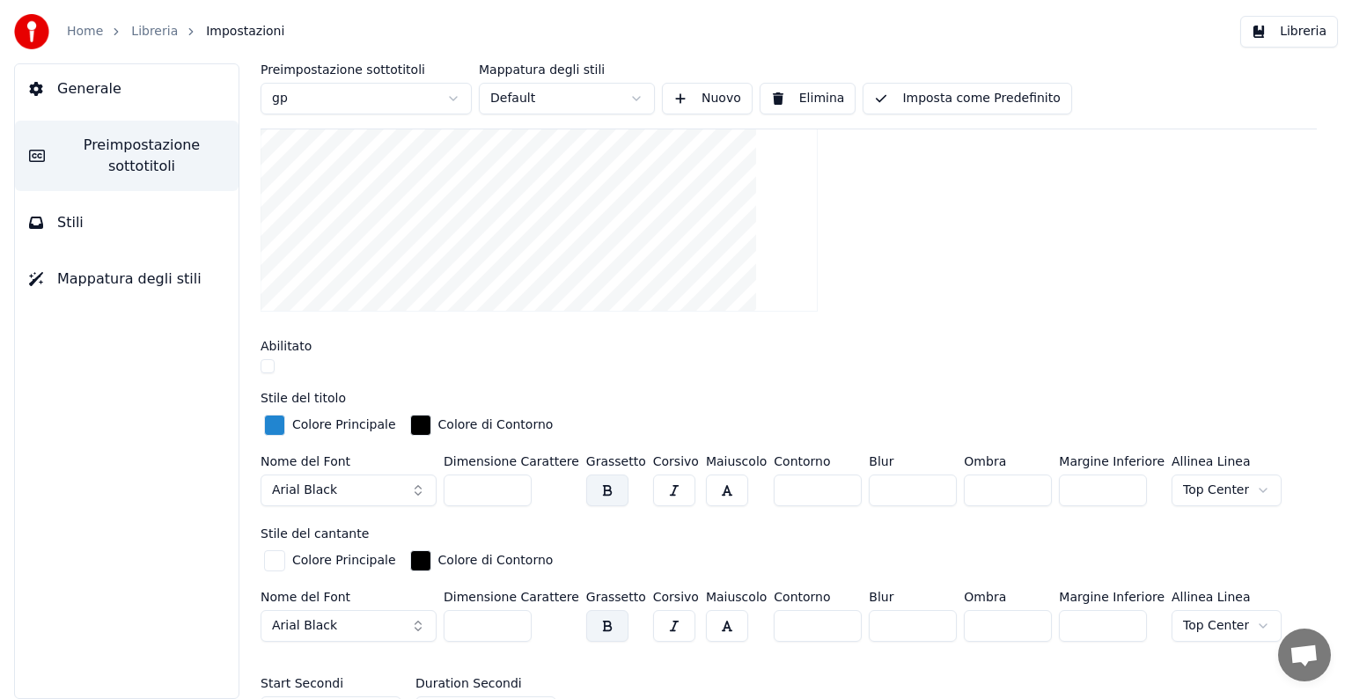
click at [282, 564] on div "button" at bounding box center [274, 560] width 21 height 21
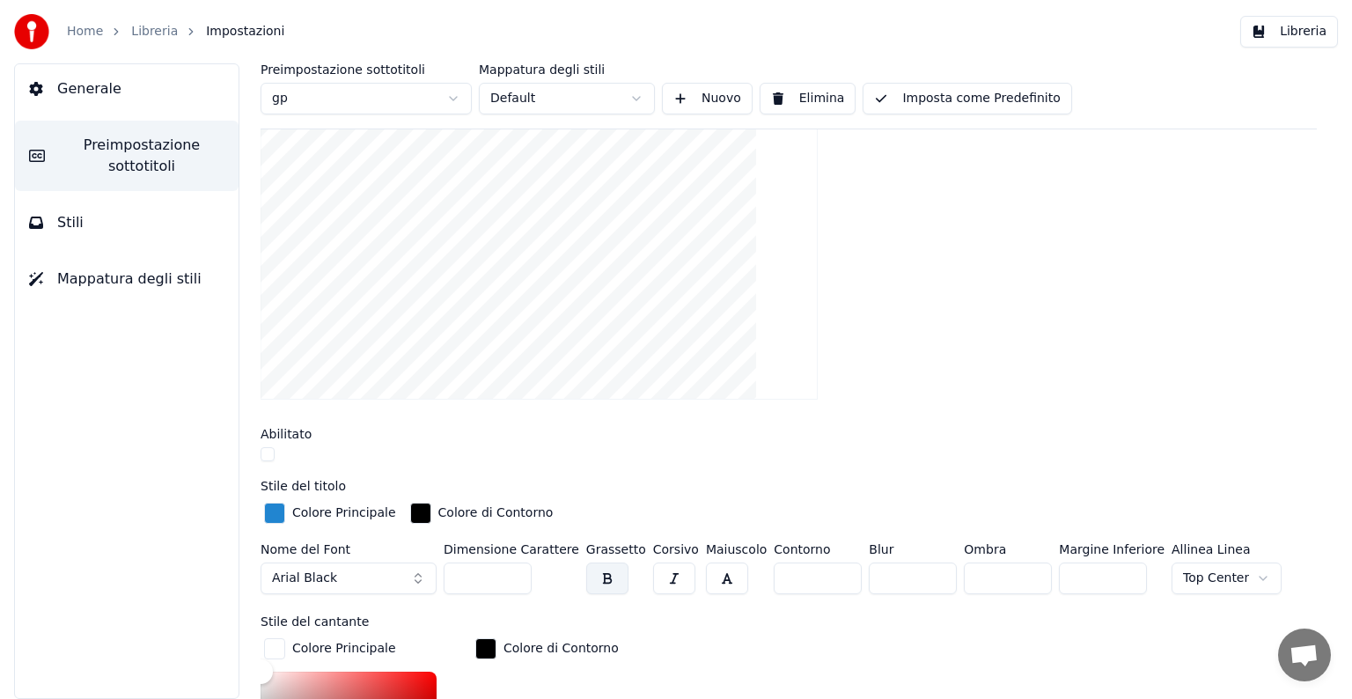
scroll to position [176, 0]
click at [449, 97] on html "Home Libreria Impostazioni Libreria Generale Preimpostazione sottotitoli Stili …" at bounding box center [676, 349] width 1352 height 699
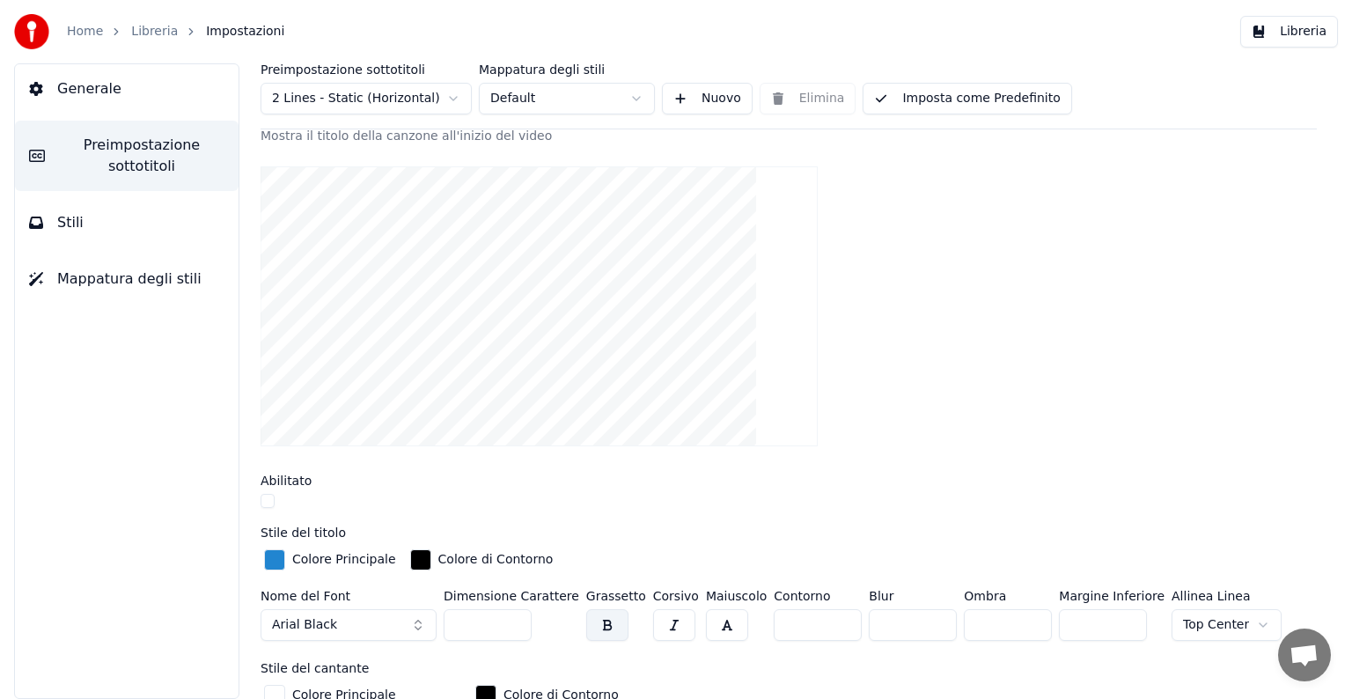
scroll to position [222, 0]
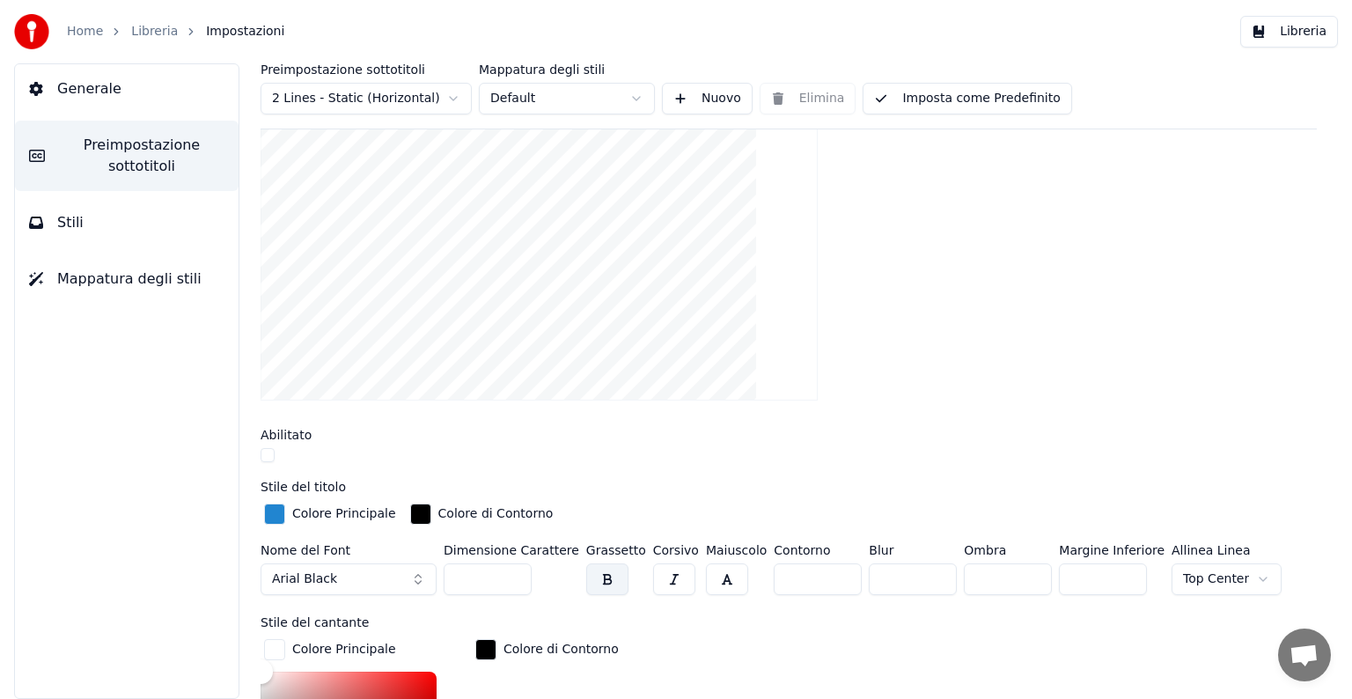
click at [183, 229] on button "Stili" at bounding box center [127, 222] width 224 height 49
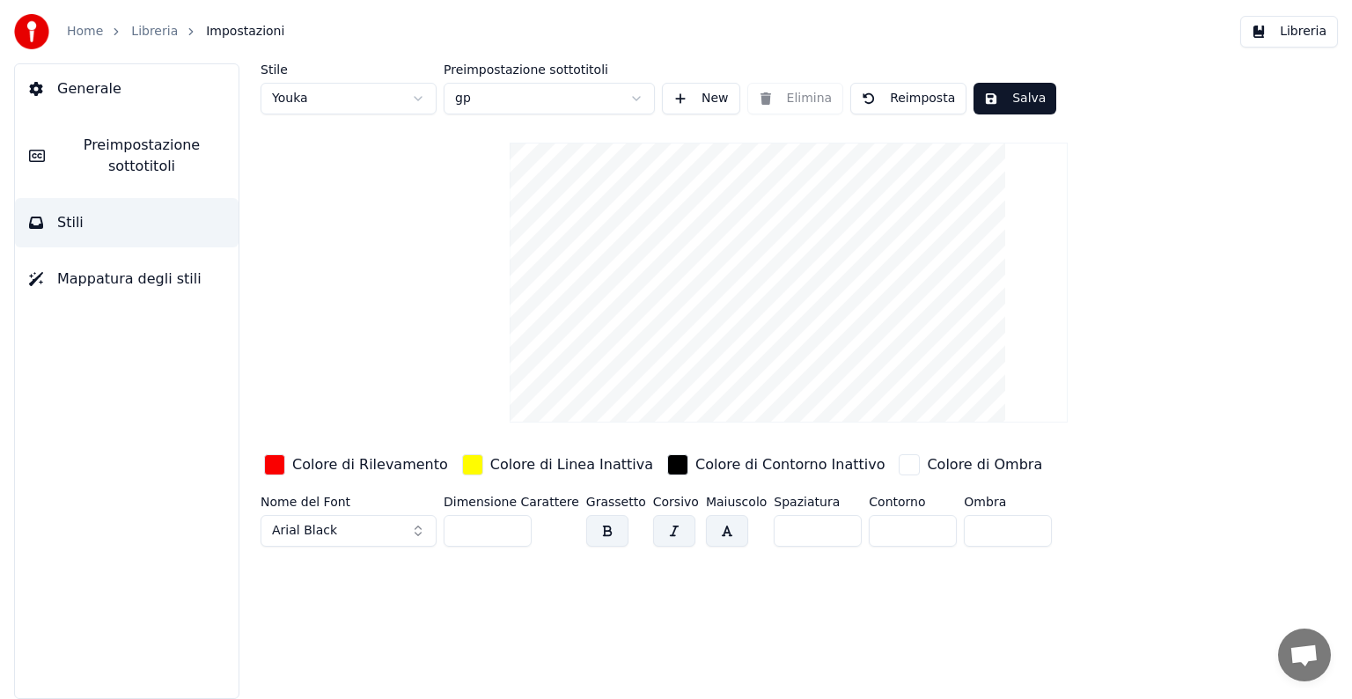
click at [706, 534] on button "button" at bounding box center [727, 531] width 42 height 32
click at [706, 538] on button "button" at bounding box center [727, 531] width 42 height 32
click at [1011, 105] on button "Salva" at bounding box center [1015, 99] width 83 height 32
click at [86, 38] on link "Home" at bounding box center [85, 32] width 36 height 18
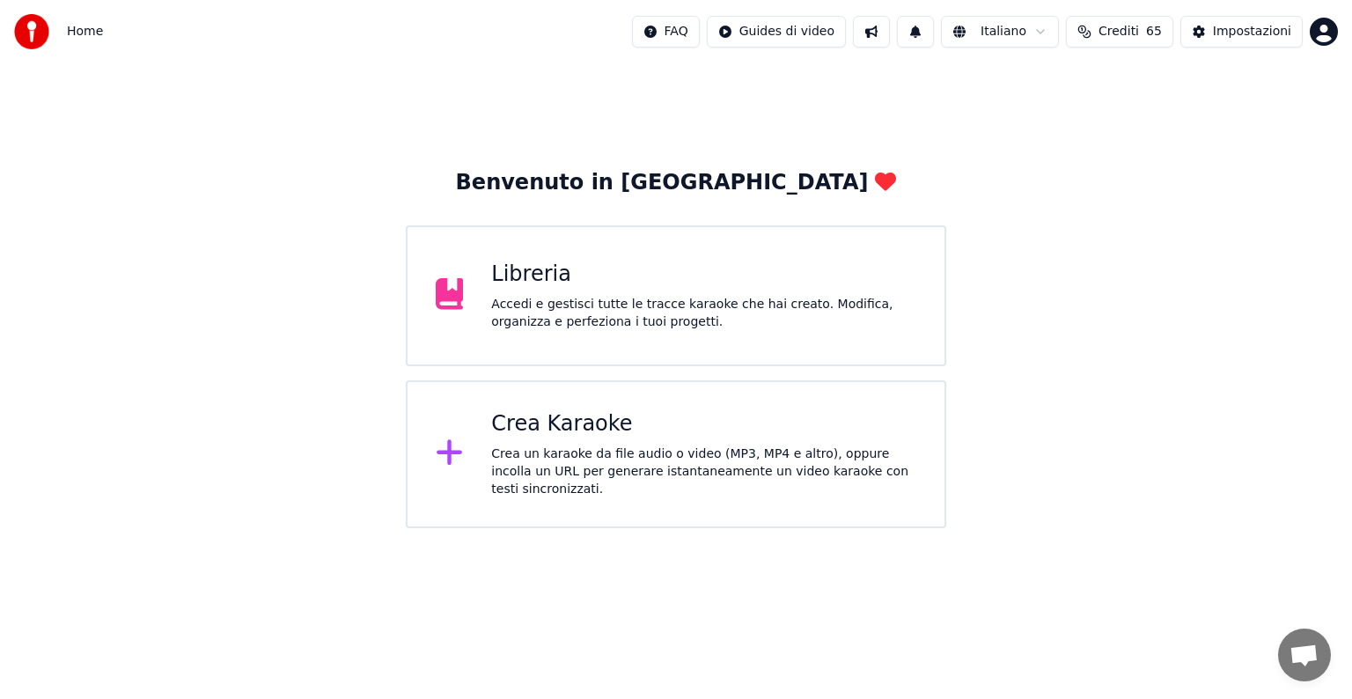
click at [544, 438] on div "Crea Karaoke" at bounding box center [703, 424] width 425 height 28
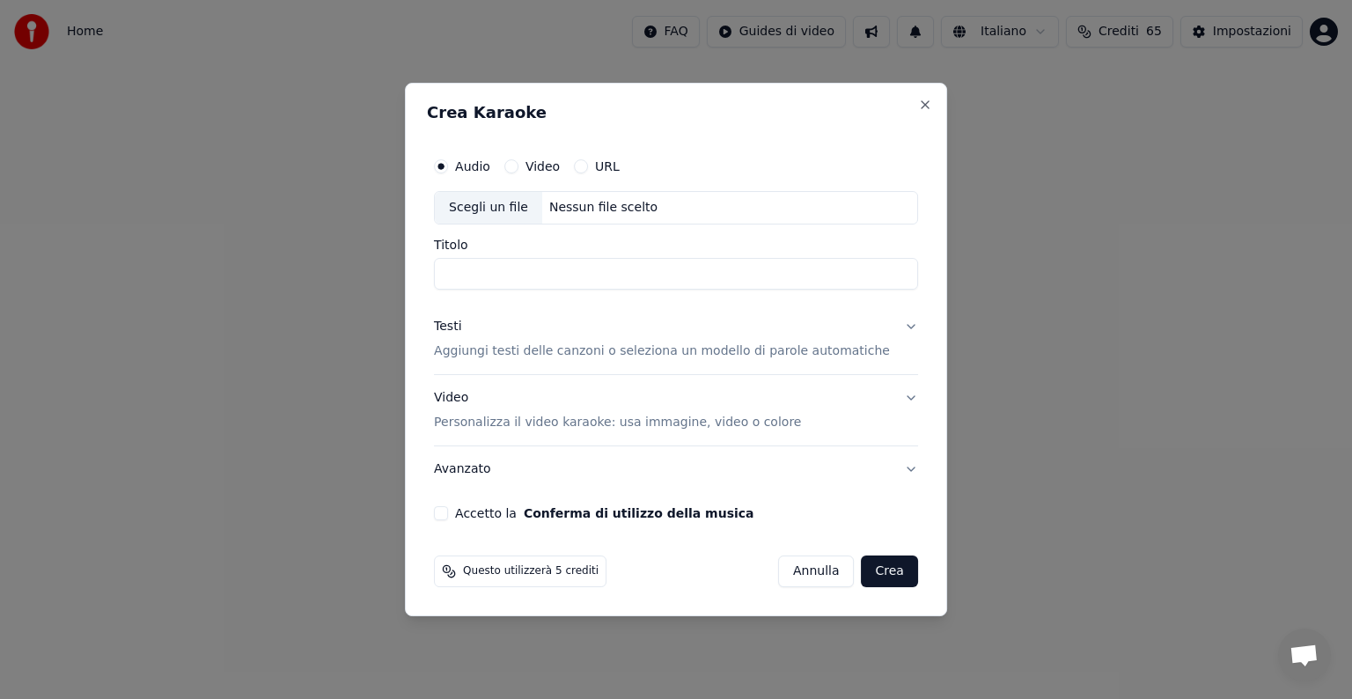
click at [534, 358] on p "Aggiungi testi delle canzoni o seleziona un modello di parole automatiche" at bounding box center [662, 351] width 456 height 18
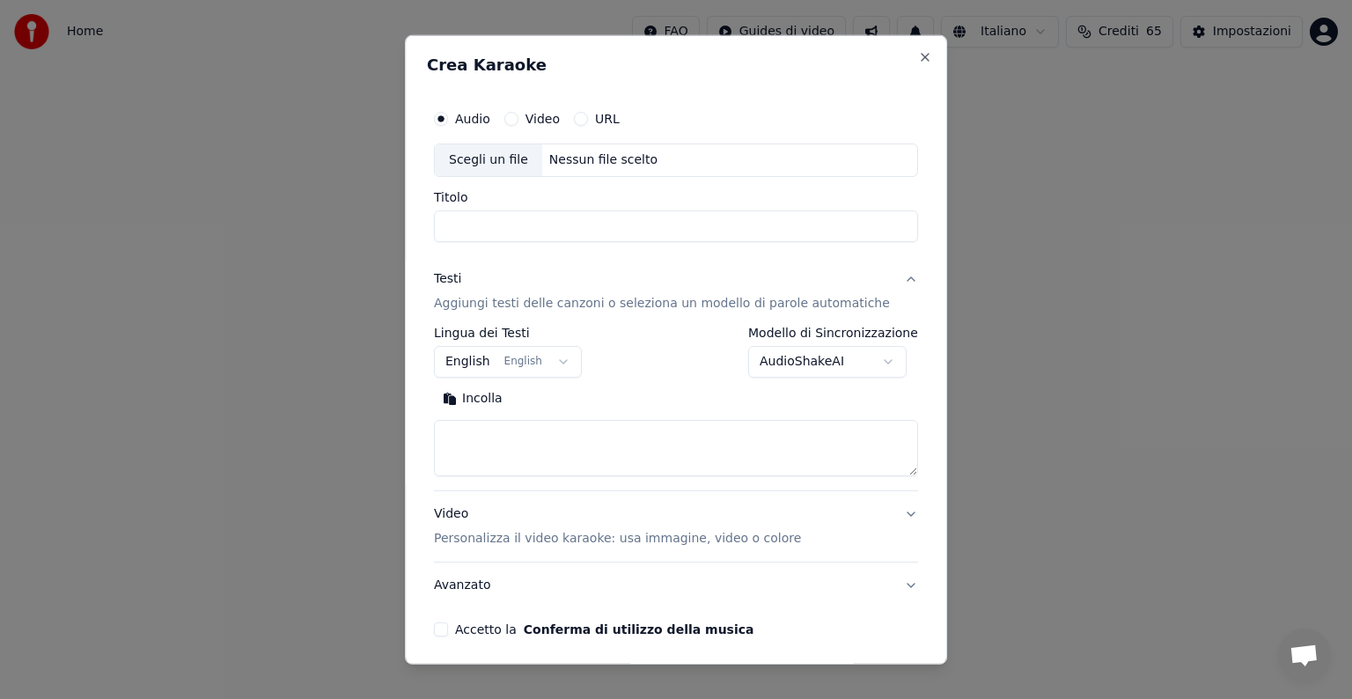
click at [564, 361] on body "**********" at bounding box center [676, 264] width 1352 height 528
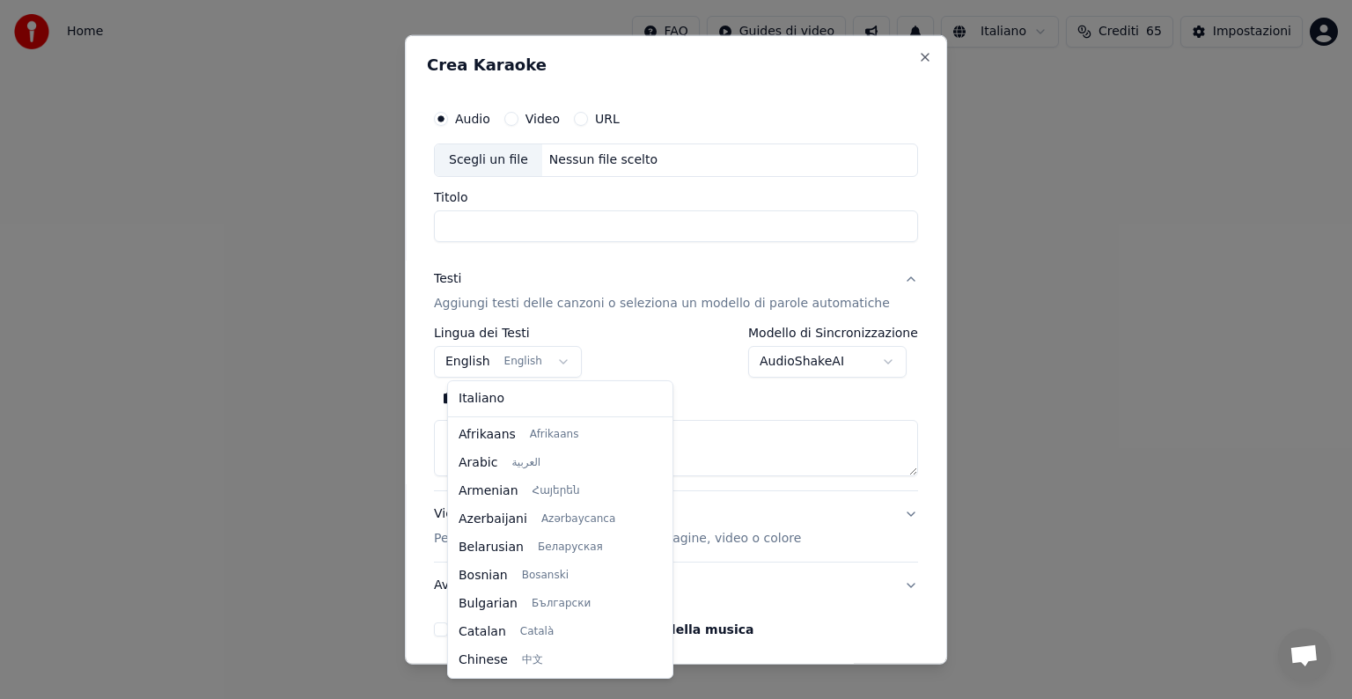
scroll to position [141, 0]
select select "**"
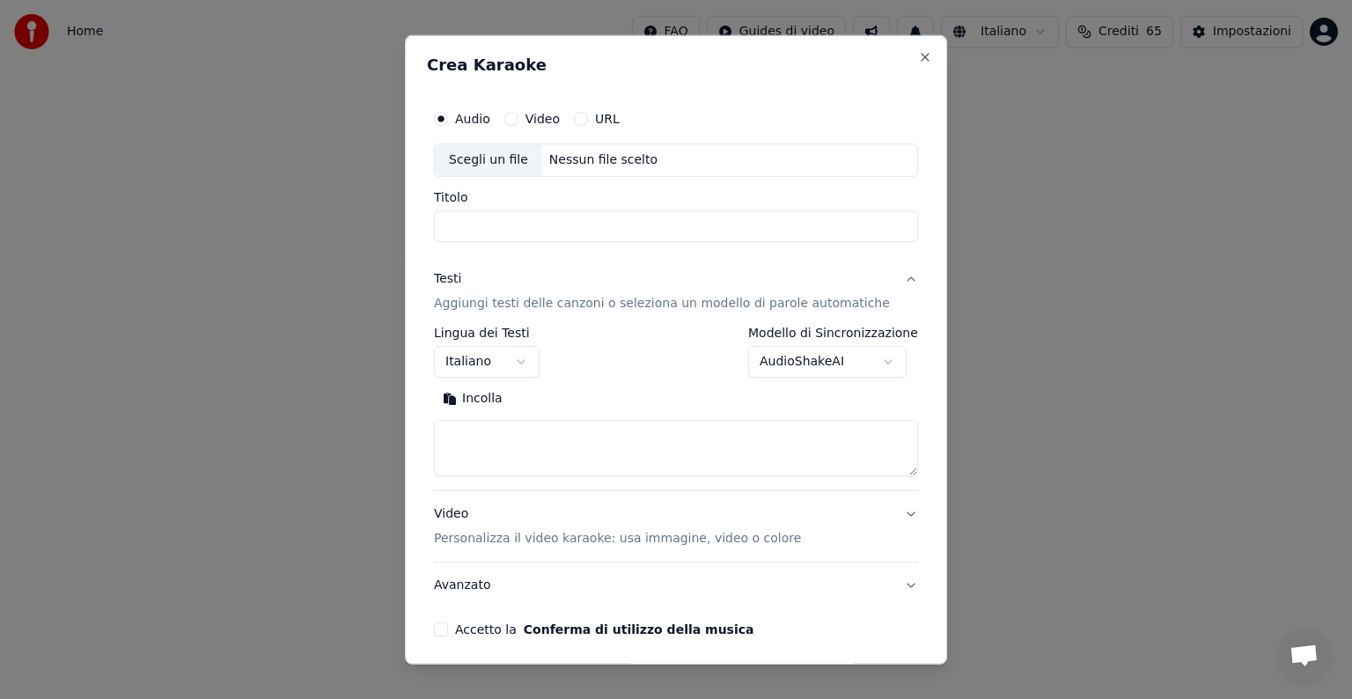
click at [497, 394] on button "Incolla" at bounding box center [472, 399] width 77 height 28
click at [500, 161] on div "Scegli un file" at bounding box center [488, 160] width 107 height 32
type textarea "**********"
type input "**********"
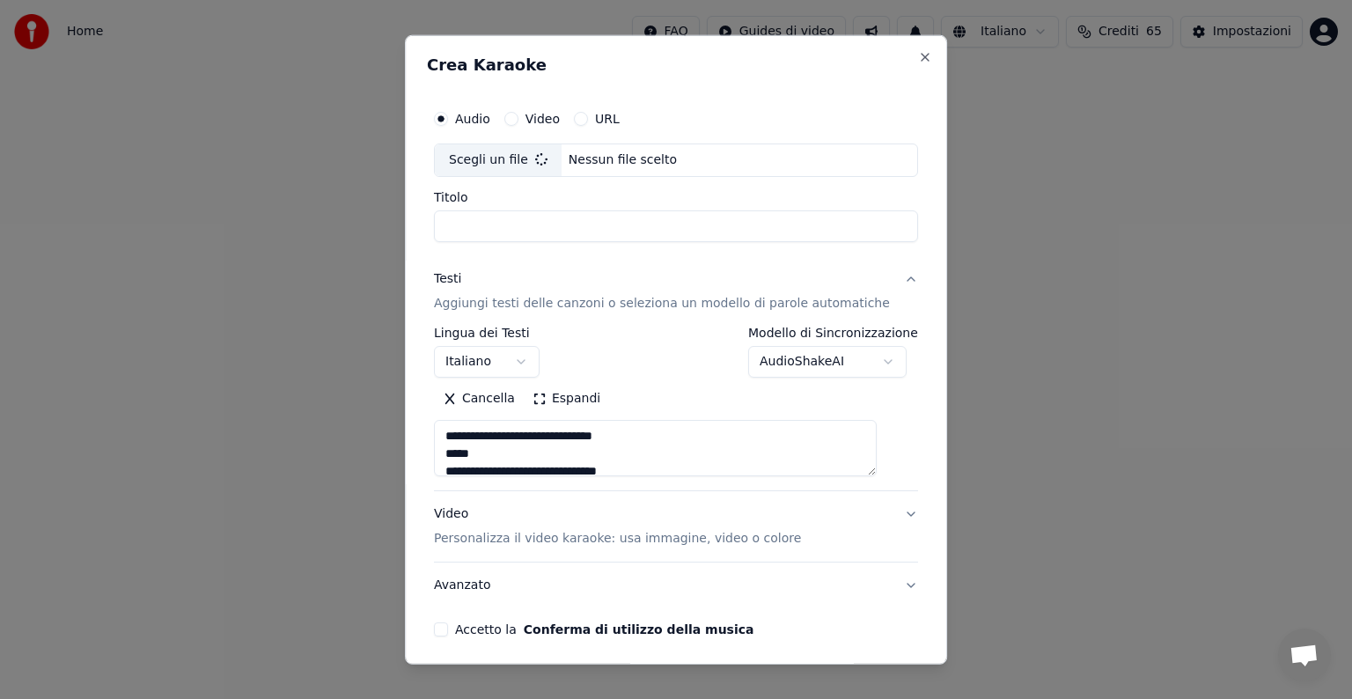
type textarea "**********"
drag, startPoint x: 651, startPoint y: 226, endPoint x: 759, endPoint y: 222, distance: 108.4
click at [759, 222] on input "**********" at bounding box center [676, 226] width 484 height 32
type input "**********"
type textarea "**********"
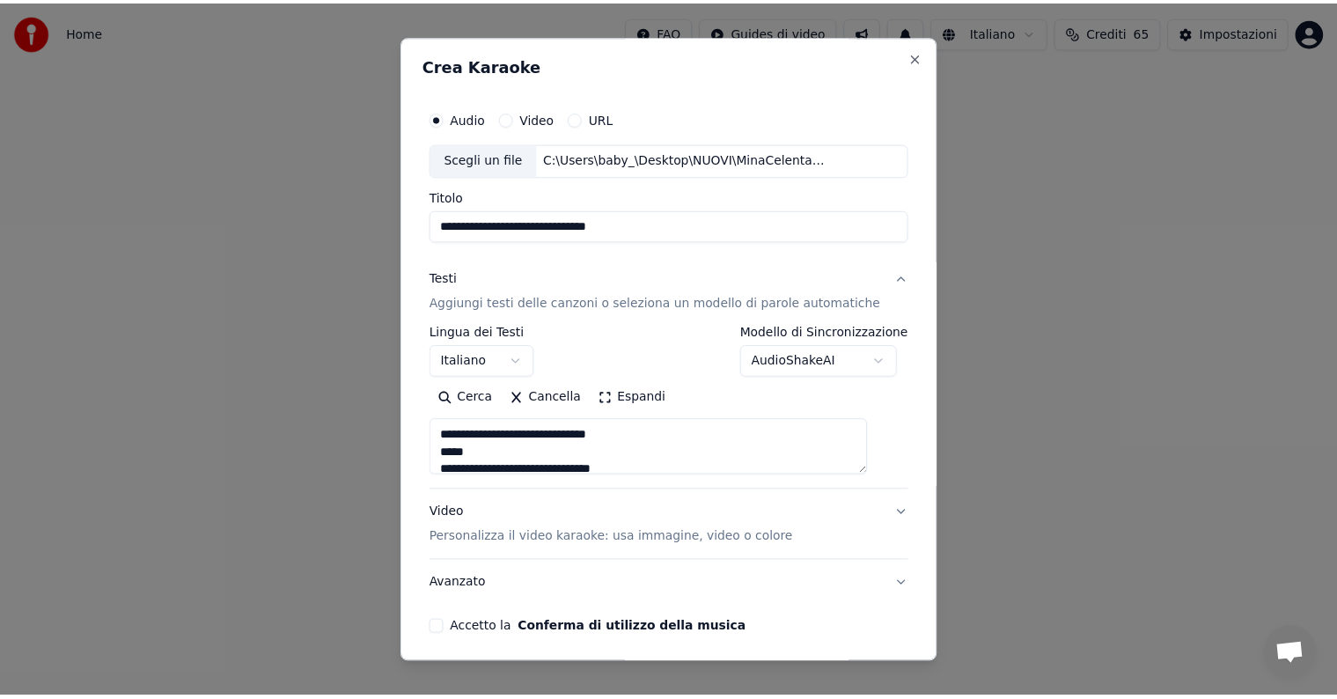
scroll to position [67, 0]
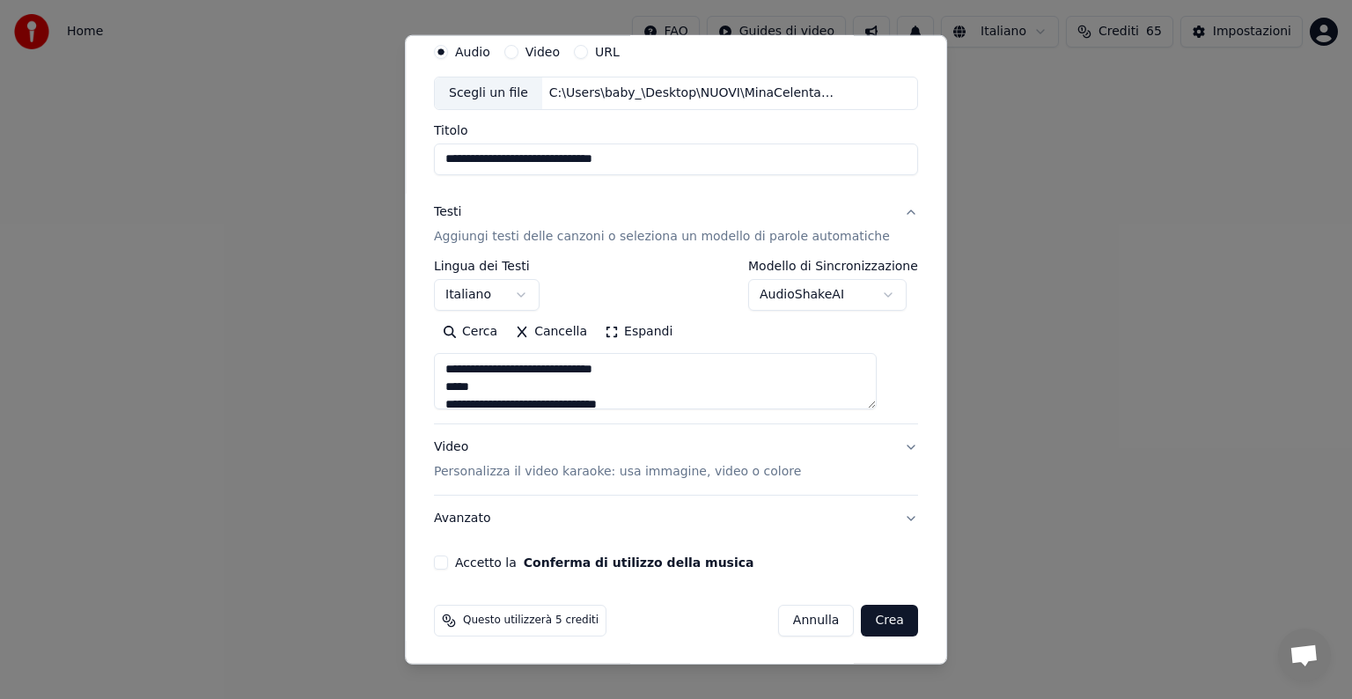
type input "**********"
click at [448, 565] on button "Accetto la Conferma di utilizzo della musica" at bounding box center [441, 563] width 14 height 14
click at [869, 627] on button "Crea" at bounding box center [890, 621] width 56 height 32
type textarea "**********"
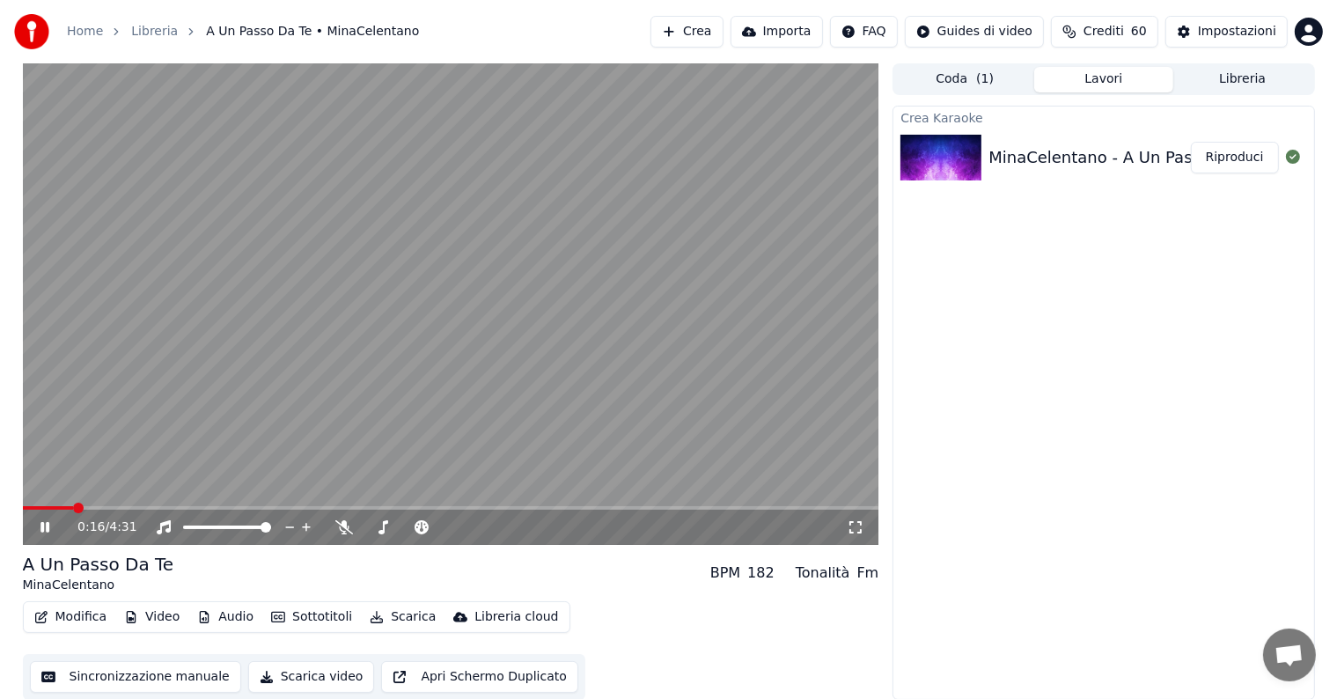
click at [42, 532] on icon at bounding box center [44, 527] width 9 height 11
click at [113, 509] on span at bounding box center [451, 508] width 857 height 4
click at [161, 507] on span at bounding box center [451, 508] width 857 height 4
